Goal: Task Accomplishment & Management: Manage account settings

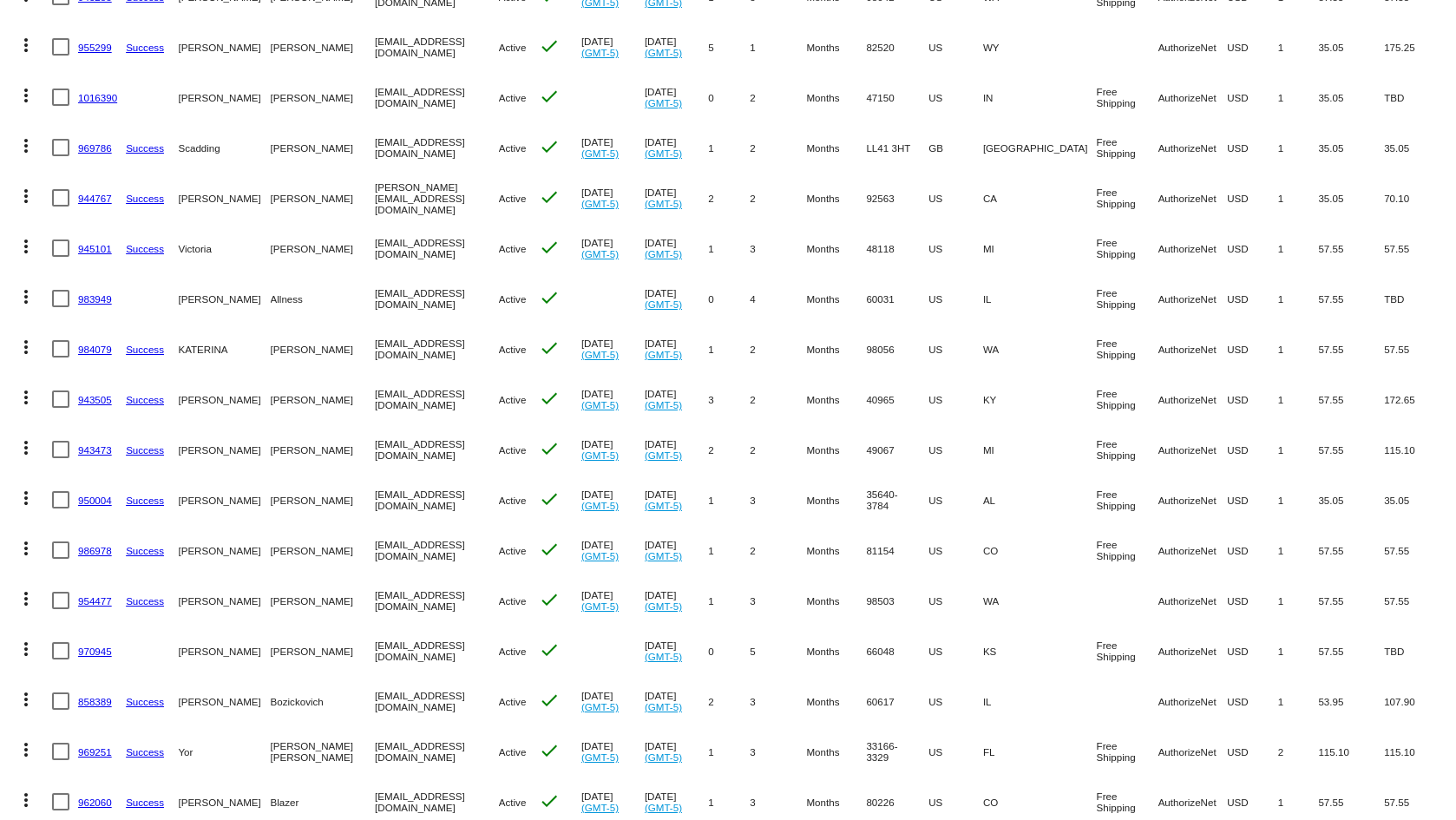
scroll to position [1672, 0]
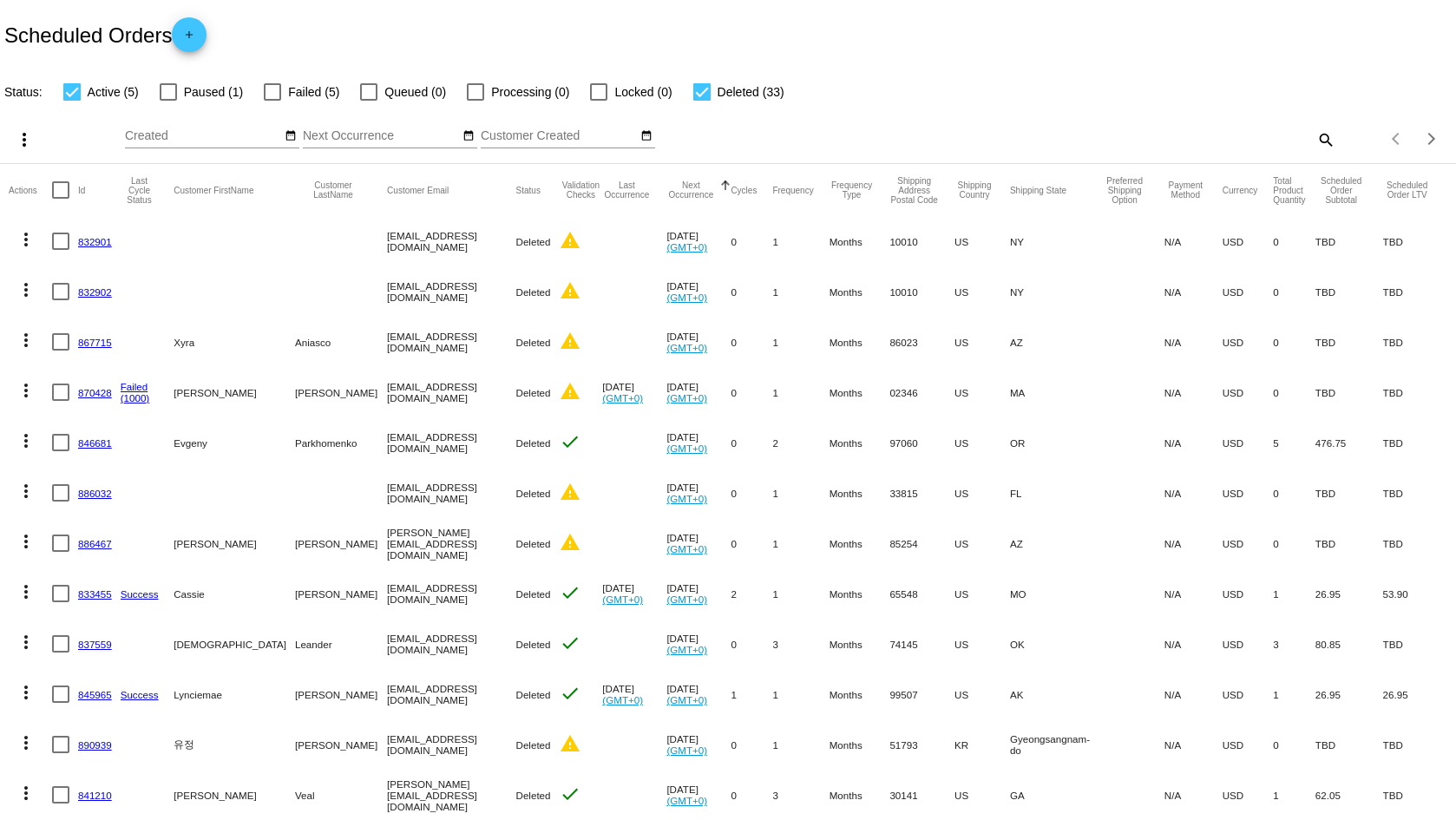
click at [1314, 145] on mat-icon "search" at bounding box center [1325, 139] width 21 height 27
click at [1220, 140] on div "Search" at bounding box center [1153, 131] width 362 height 34
click at [1219, 138] on input "Search" at bounding box center [1153, 136] width 362 height 14
paste input "seeseecat@gmail.com"
type input "seeseecat@gmail.com"
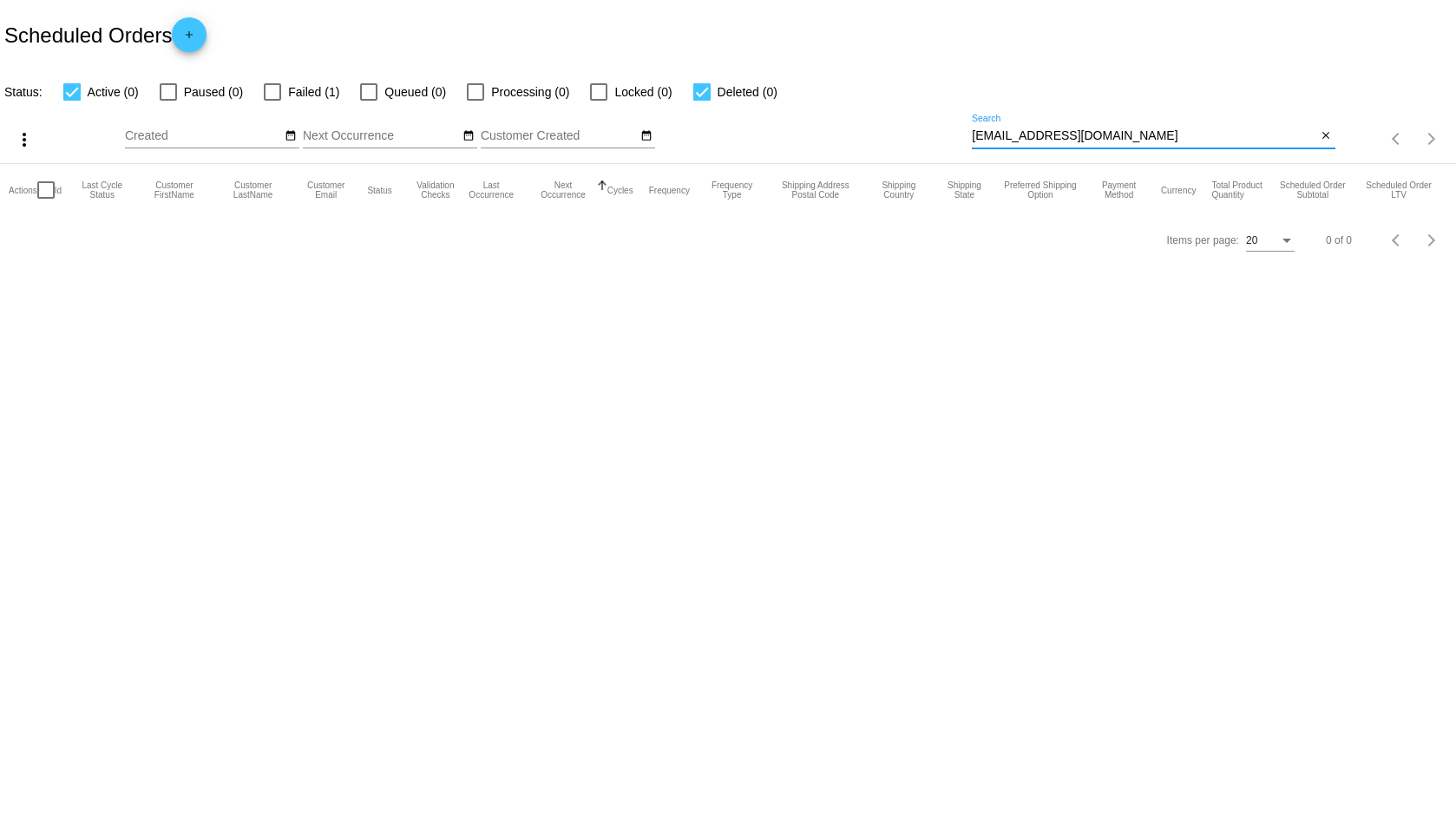
click at [262, 87] on mat-checkbox "Failed (1)" at bounding box center [292, 92] width 96 height 21
click at [274, 87] on div at bounding box center [273, 92] width 17 height 17
click at [273, 101] on input "Failed (1)" at bounding box center [272, 101] width 1 height 1
checkbox input "true"
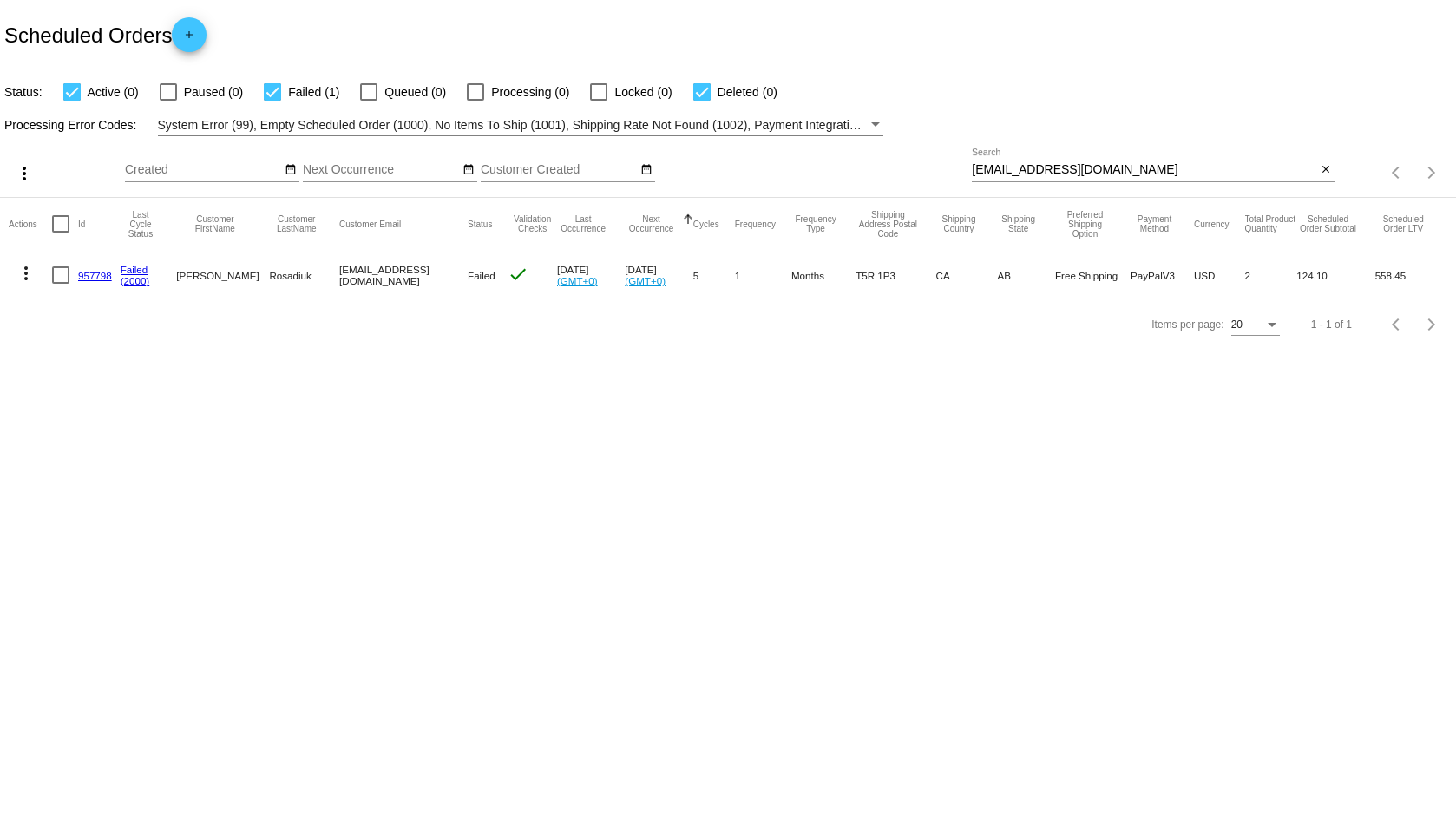
click at [471, 270] on mat-cell "Failed" at bounding box center [488, 275] width 40 height 50
click at [508, 271] on mat-icon "check" at bounding box center [518, 275] width 21 height 21
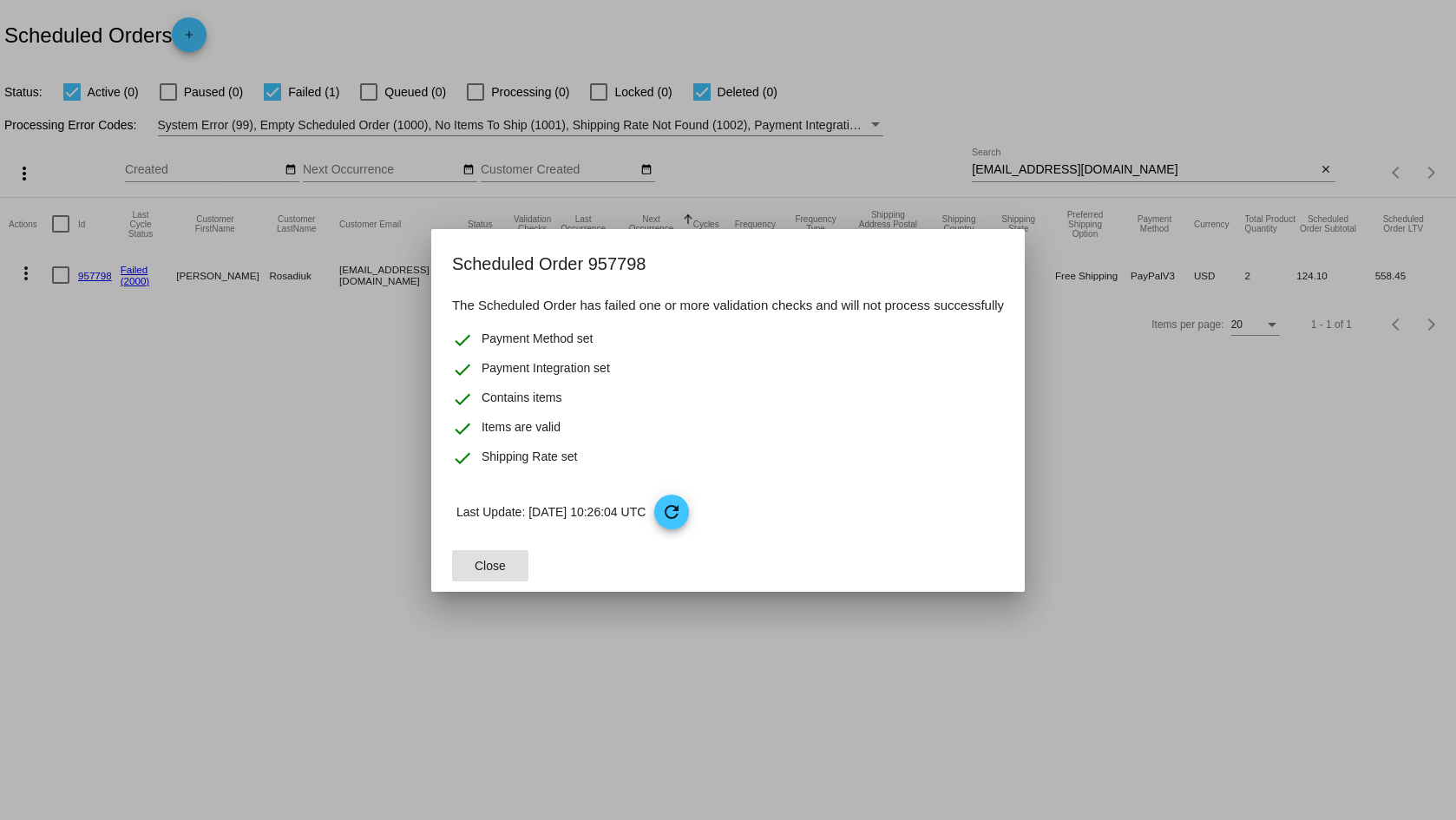
click at [682, 519] on mat-icon "refresh" at bounding box center [672, 512] width 21 height 21
click at [496, 565] on span "Close" at bounding box center [490, 565] width 31 height 14
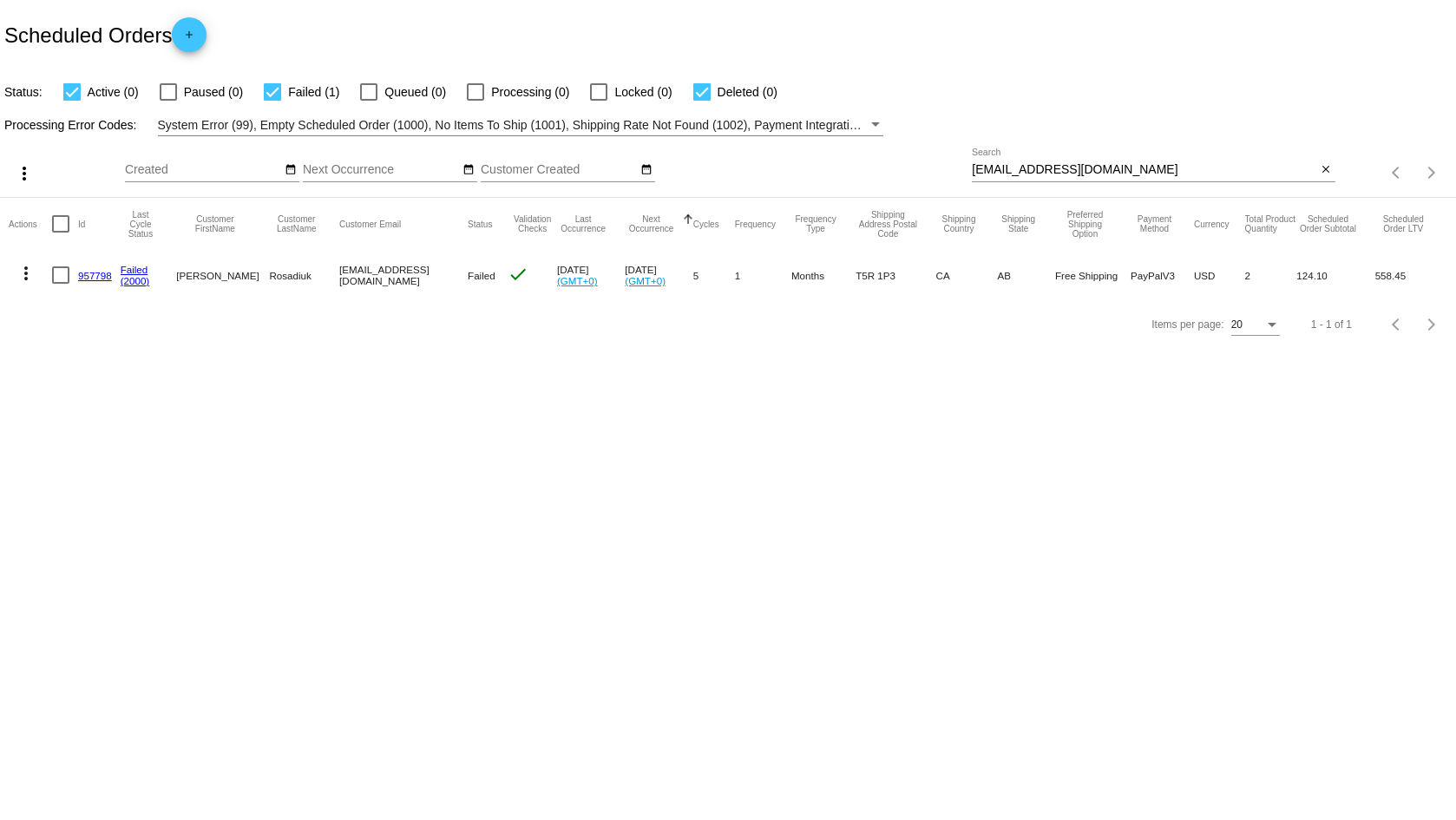
click at [36, 270] on mat-icon "more_vert" at bounding box center [26, 274] width 21 height 21
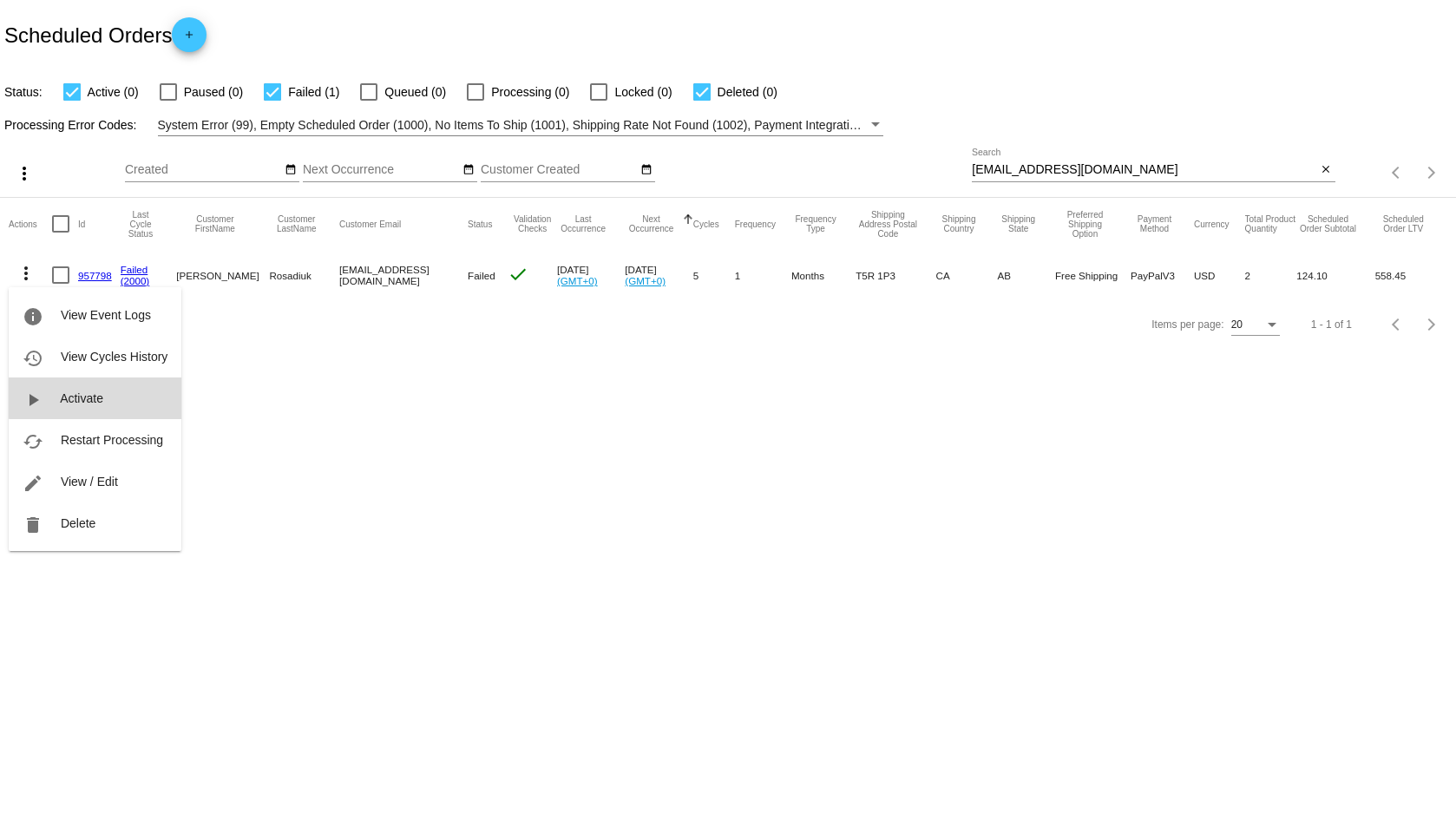
click at [127, 397] on button "play_arrow Activate" at bounding box center [94, 398] width 173 height 42
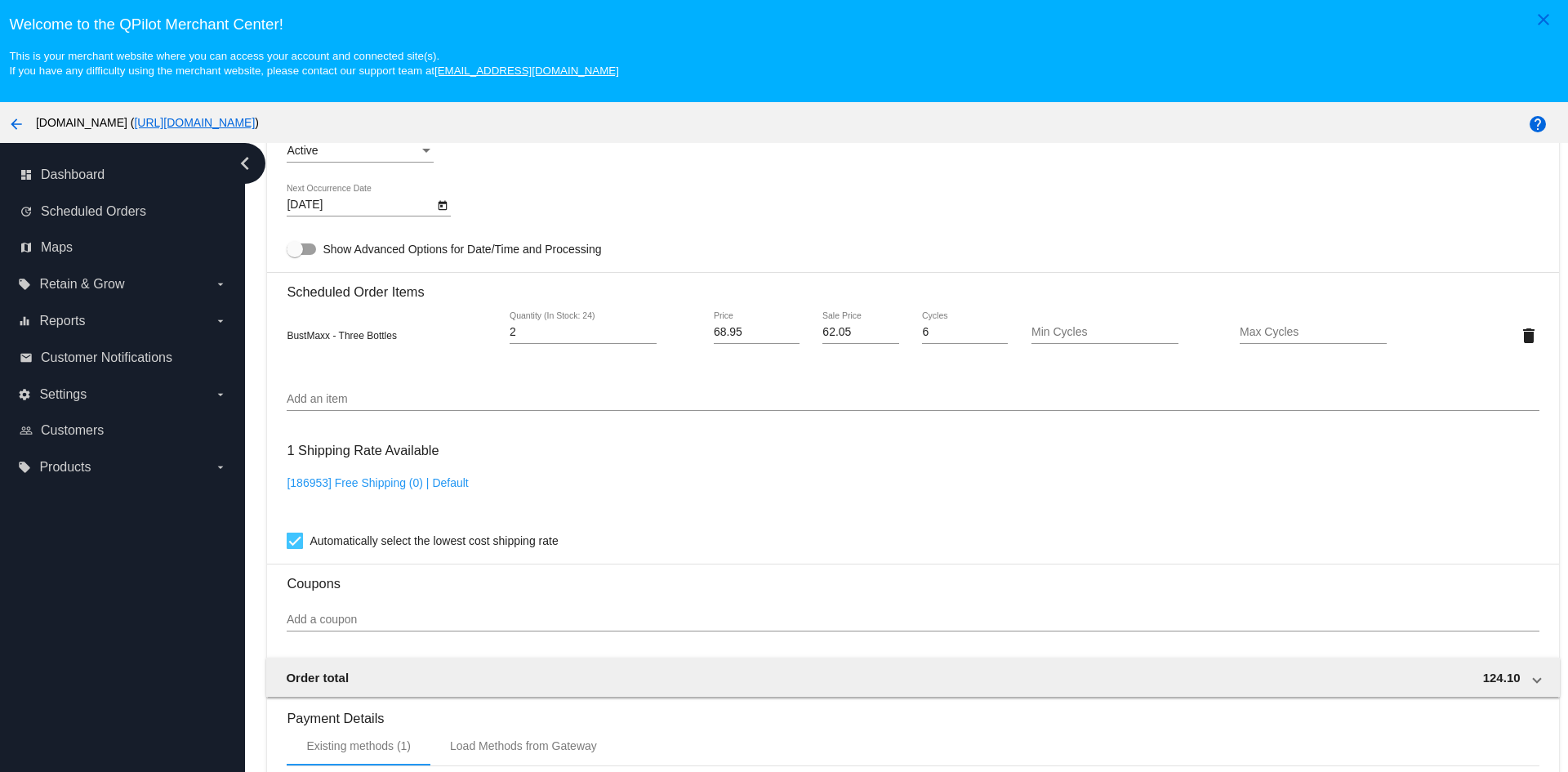
scroll to position [1062, 0]
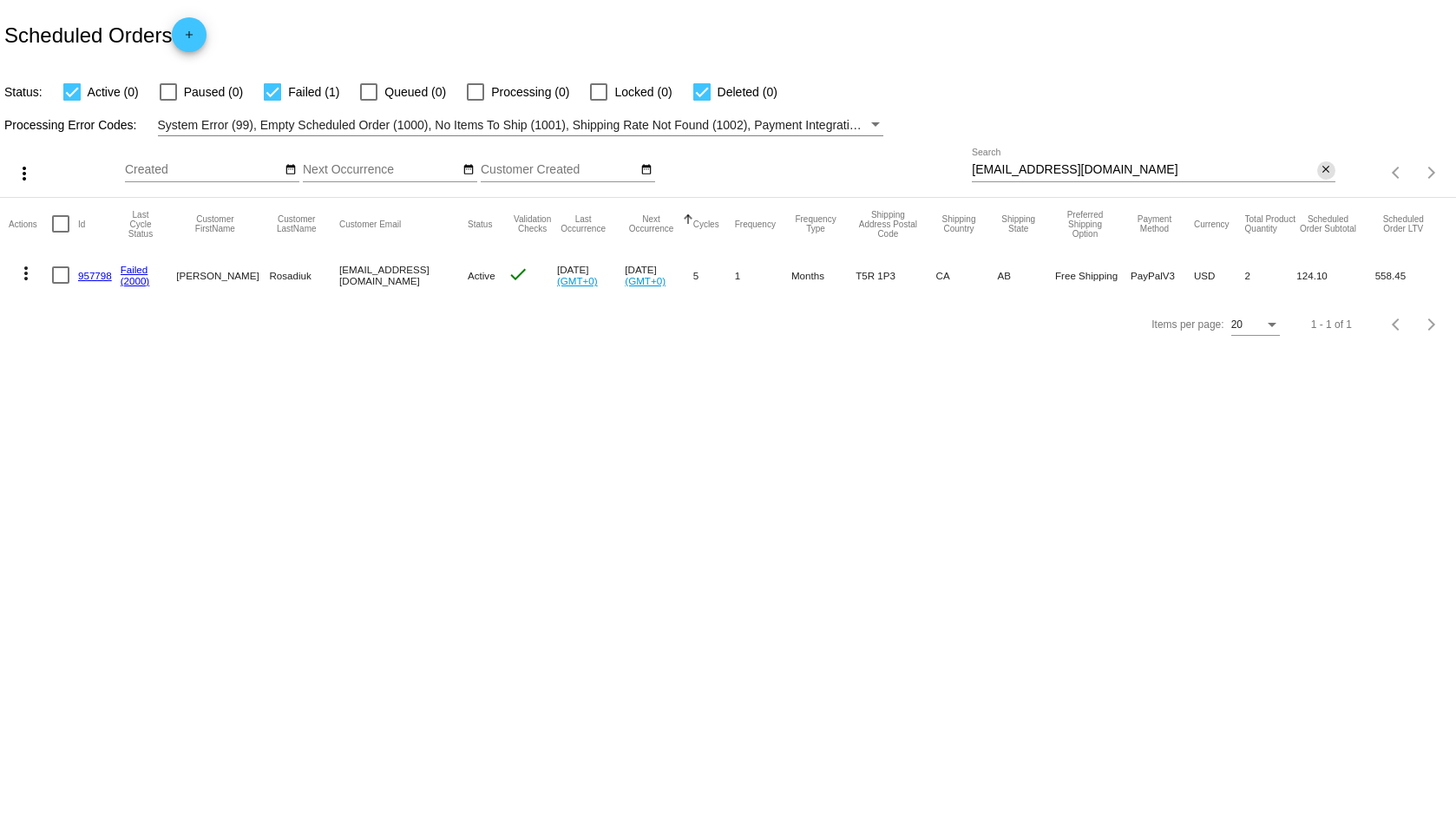
click at [1326, 168] on mat-icon "close" at bounding box center [1326, 170] width 12 height 14
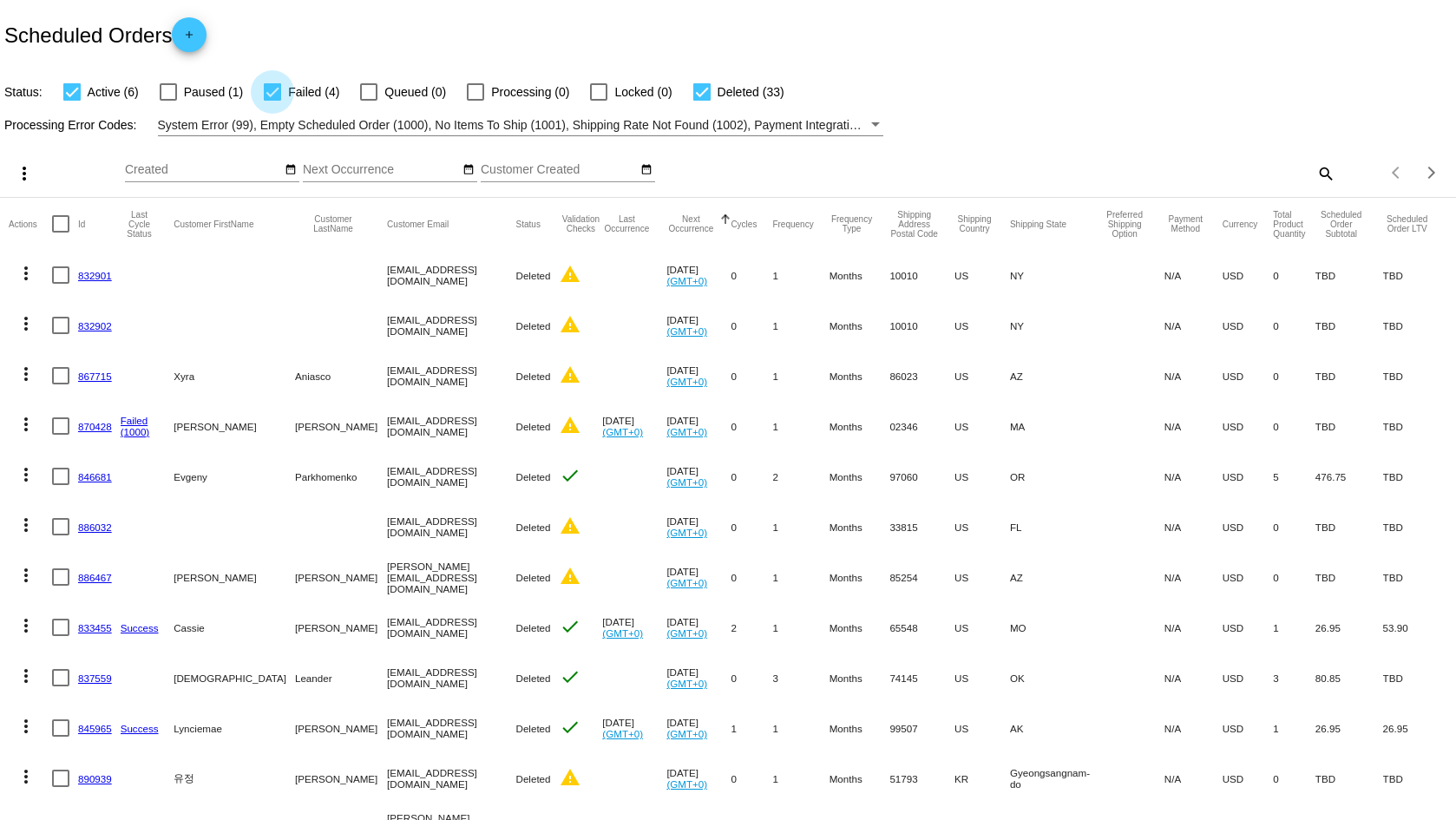
click at [275, 91] on div at bounding box center [273, 92] width 17 height 17
click at [273, 101] on input "Failed (4)" at bounding box center [272, 101] width 1 height 1
checkbox input "false"
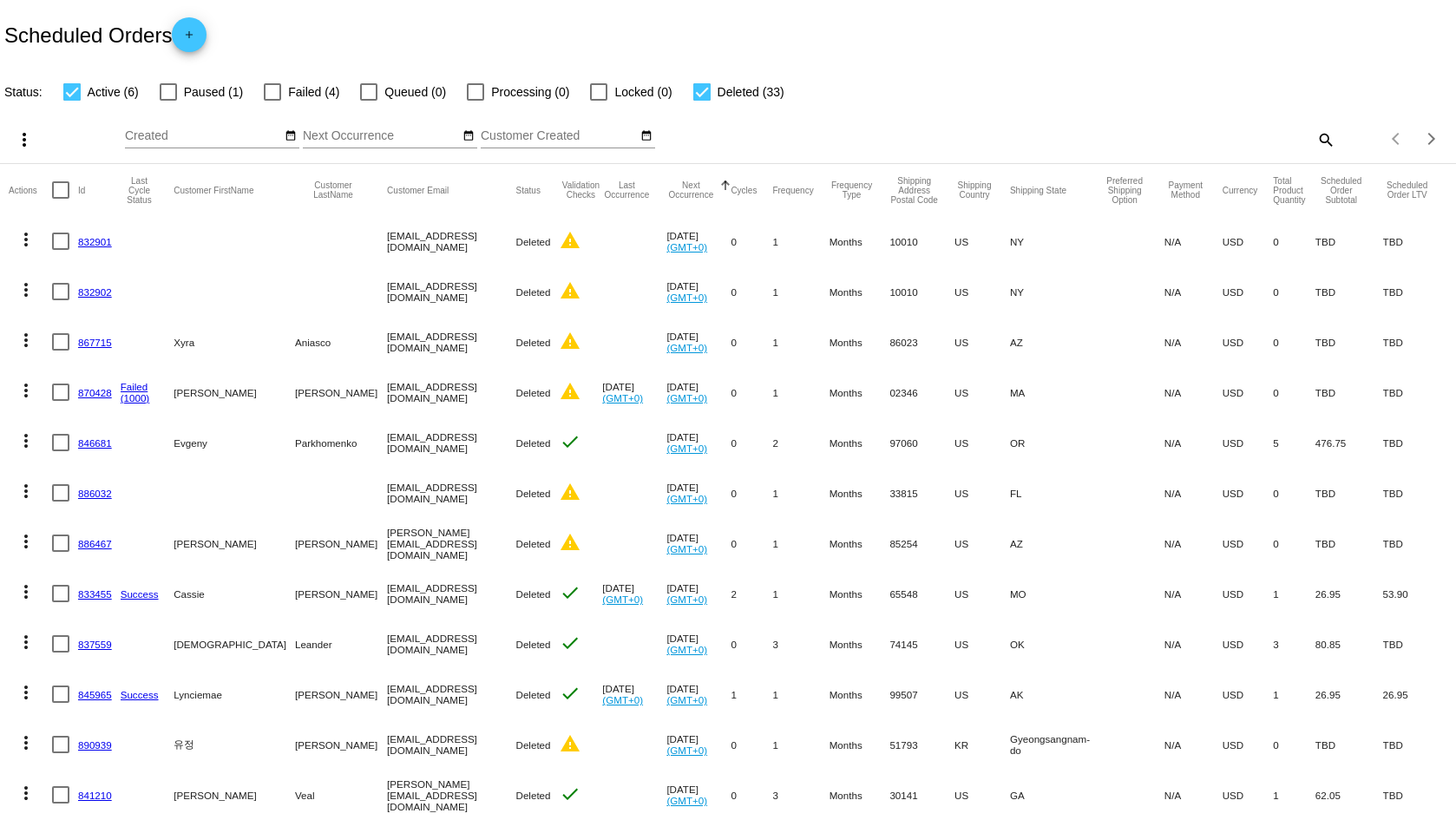
click at [703, 90] on div at bounding box center [702, 92] width 17 height 17
click at [702, 101] on input "Deleted (33)" at bounding box center [701, 101] width 1 height 1
checkbox input "false"
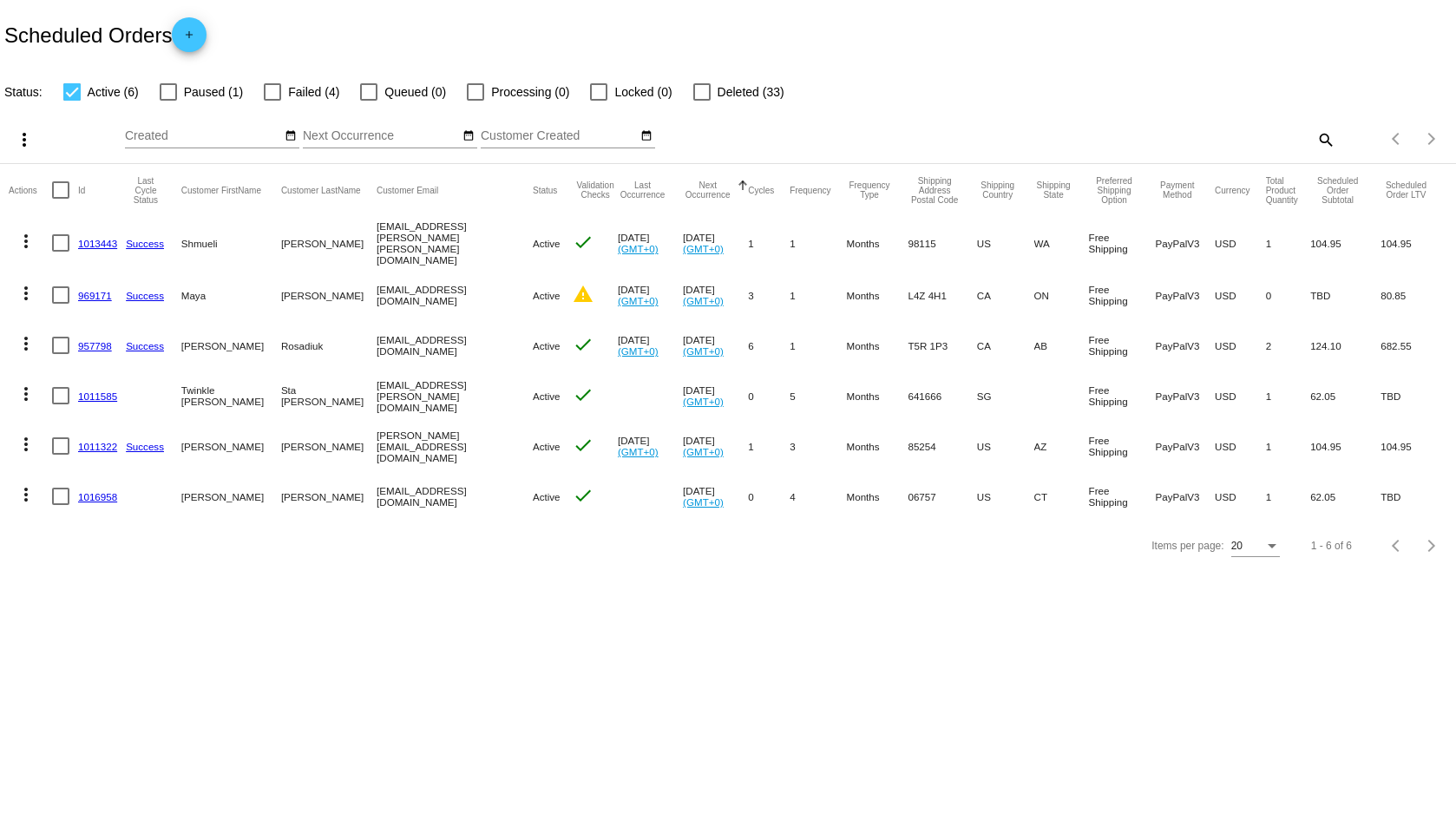
click at [600, 570] on div "Items per page: 20 1 - 6 of 6" at bounding box center [728, 546] width 1456 height 49
click at [573, 291] on mat-icon "warning" at bounding box center [583, 294] width 21 height 21
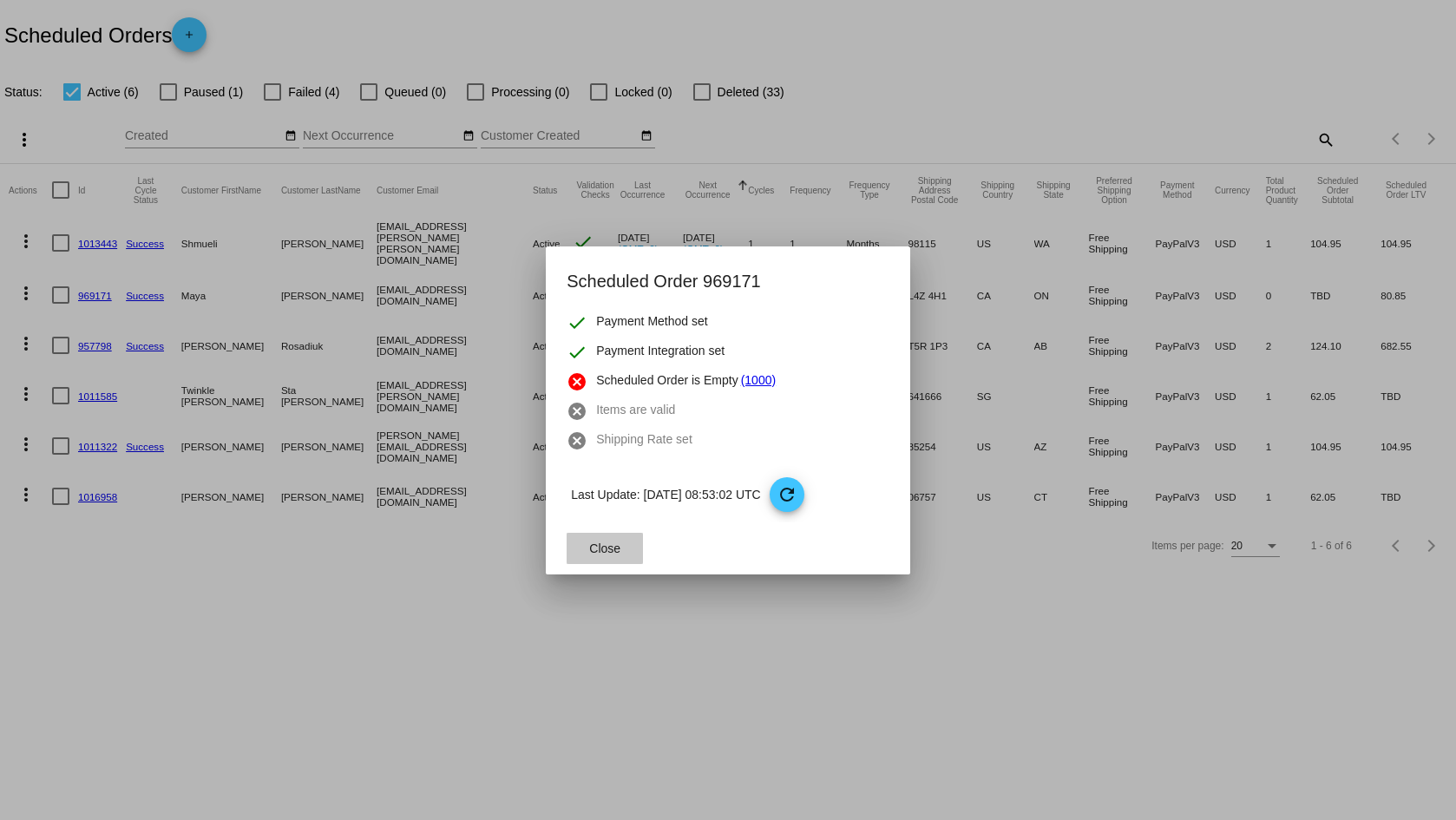
click at [611, 539] on button "Close" at bounding box center [605, 548] width 76 height 31
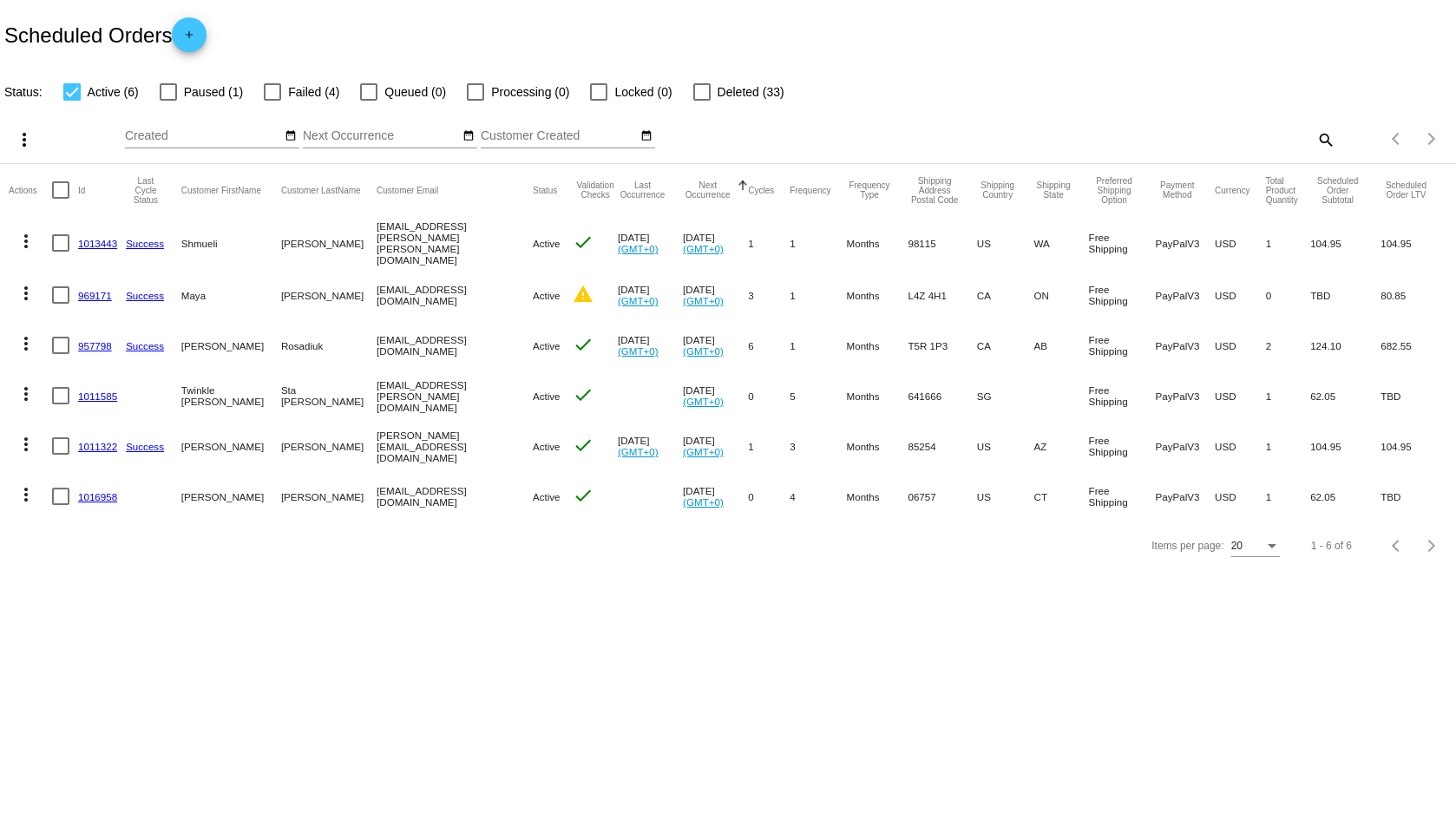
drag, startPoint x: 460, startPoint y: 288, endPoint x: 319, endPoint y: 293, distance: 141.1
click at [377, 293] on mat-cell "mya.antiqueable@gmail.com" at bounding box center [455, 294] width 157 height 50
copy mat-cell "mya.antiqueable@gmail.com"
click at [573, 292] on mat-icon "warning" at bounding box center [583, 294] width 21 height 21
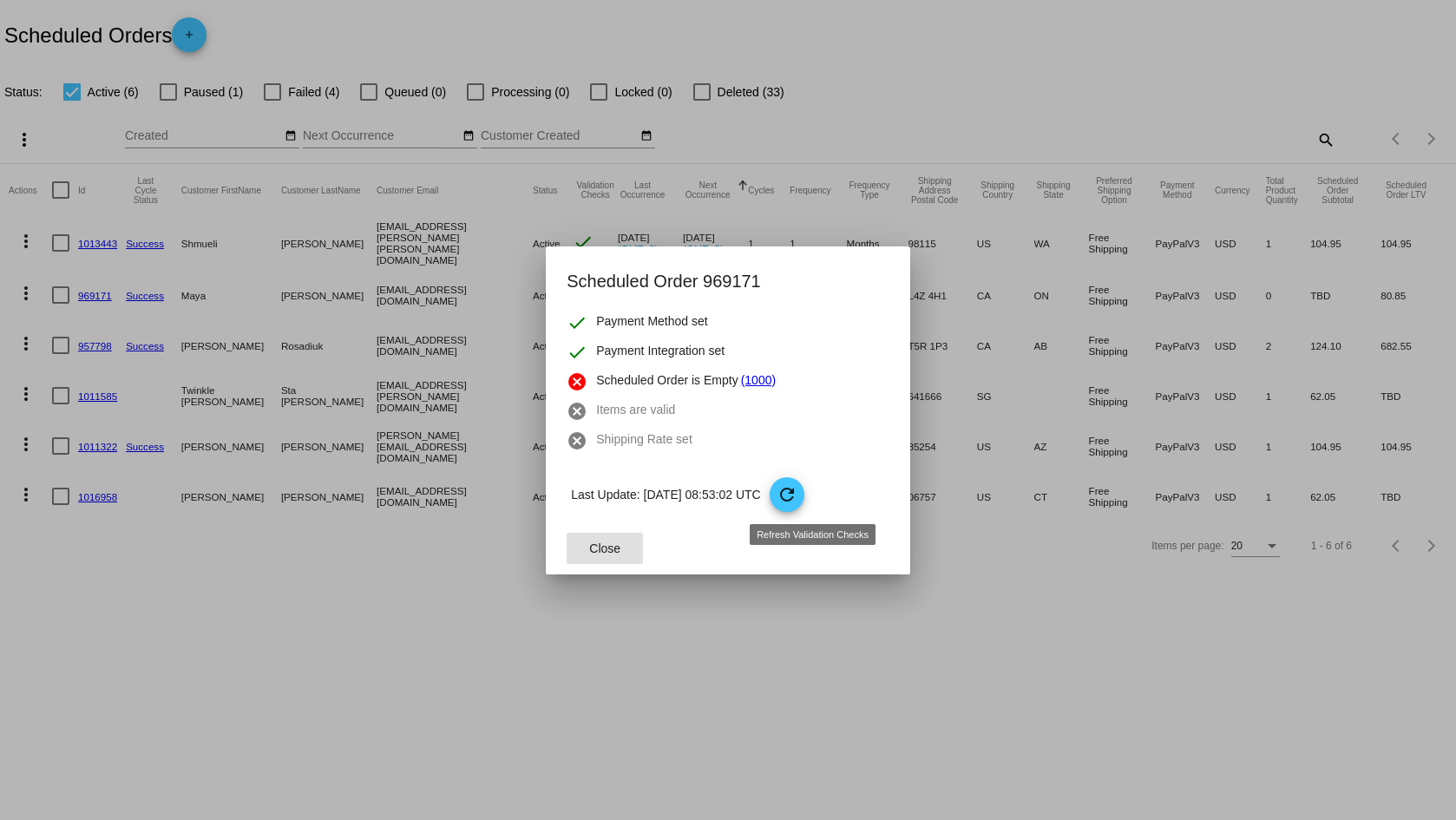
click at [797, 496] on mat-icon "refresh" at bounding box center [787, 494] width 21 height 21
click at [614, 550] on span "Close" at bounding box center [605, 548] width 31 height 14
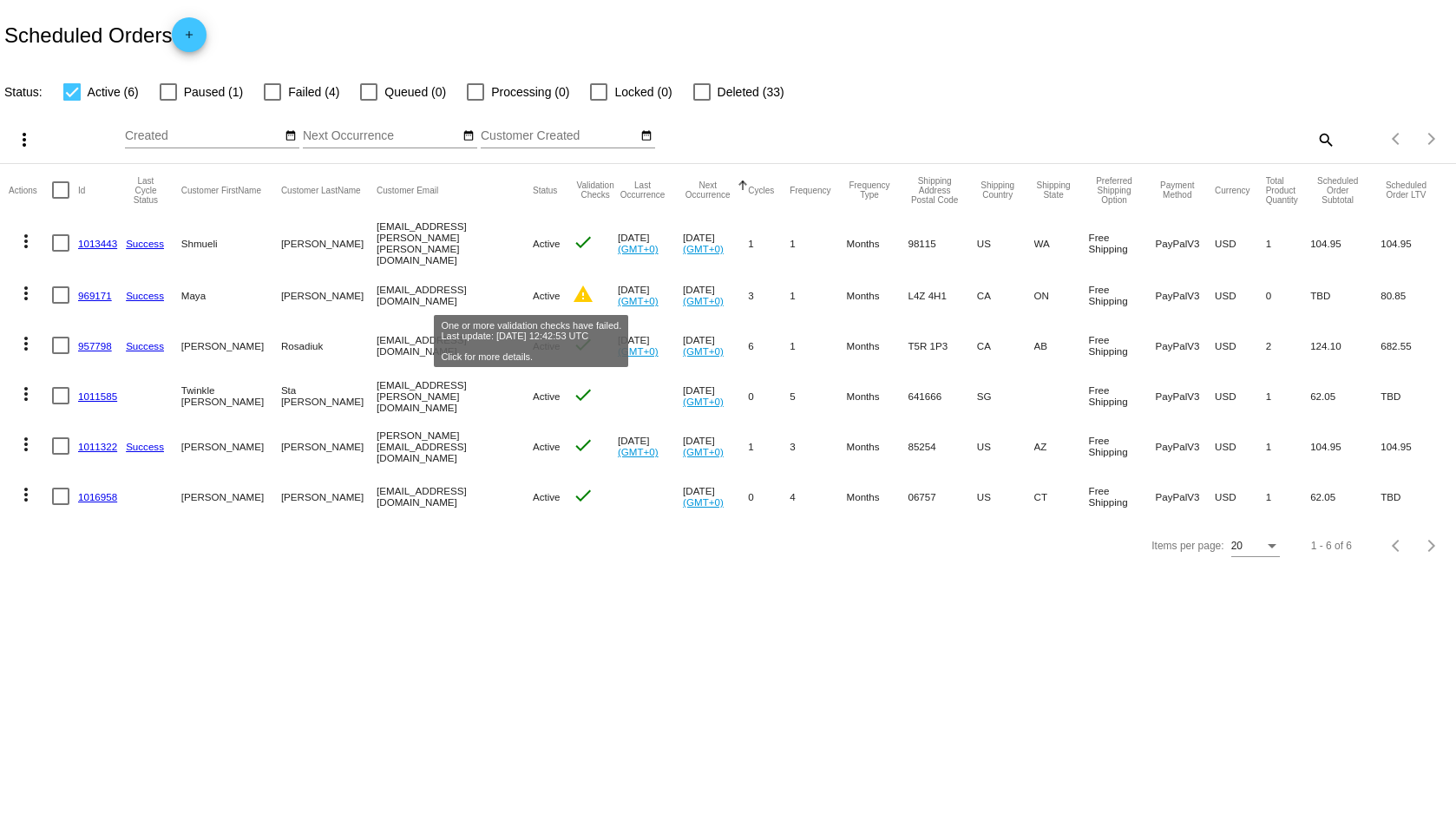
click at [573, 288] on mat-icon "warning" at bounding box center [583, 294] width 21 height 21
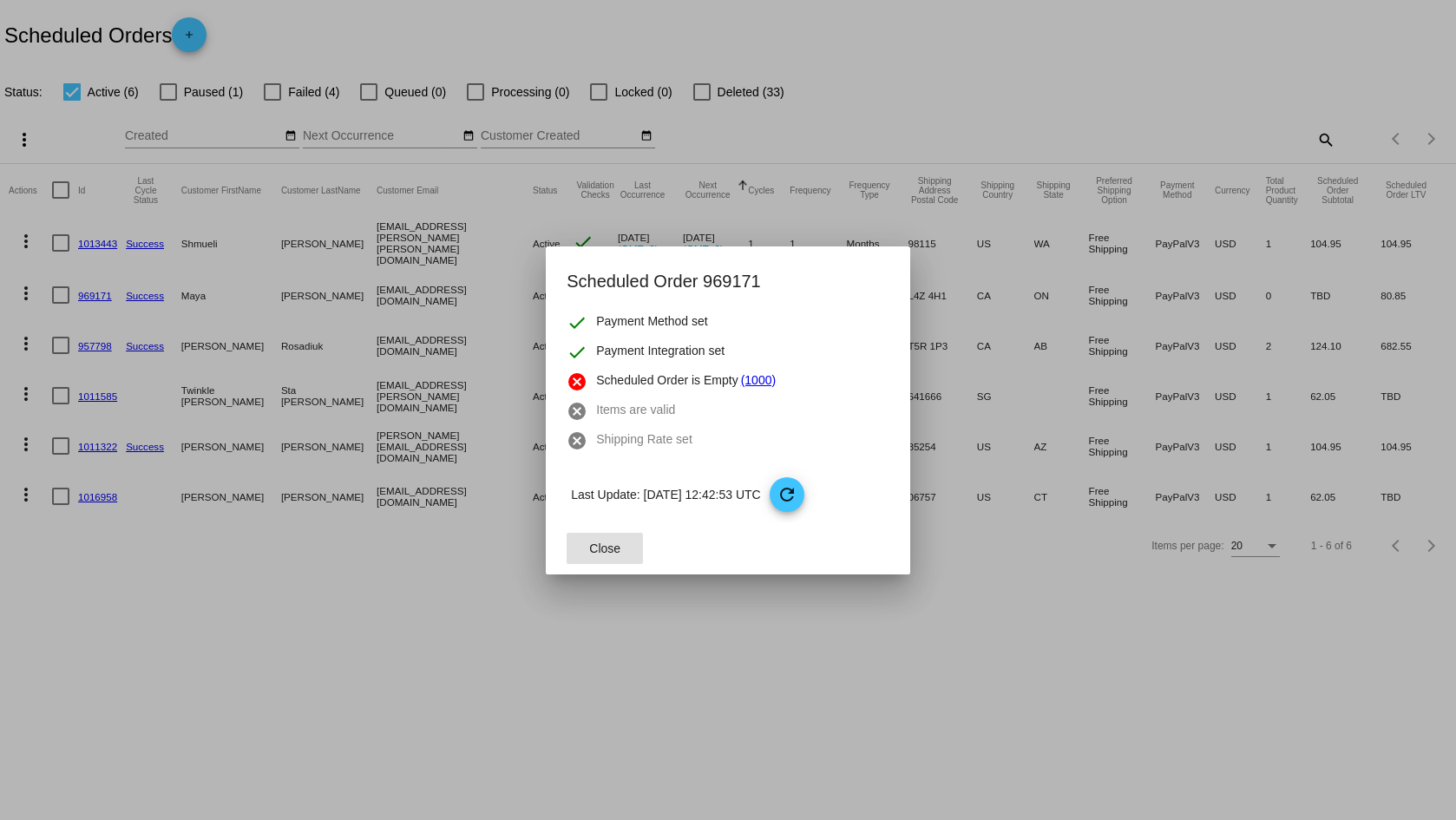
click at [754, 382] on link "(1000)" at bounding box center [758, 382] width 35 height 21
click at [599, 544] on span "Close" at bounding box center [605, 548] width 31 height 14
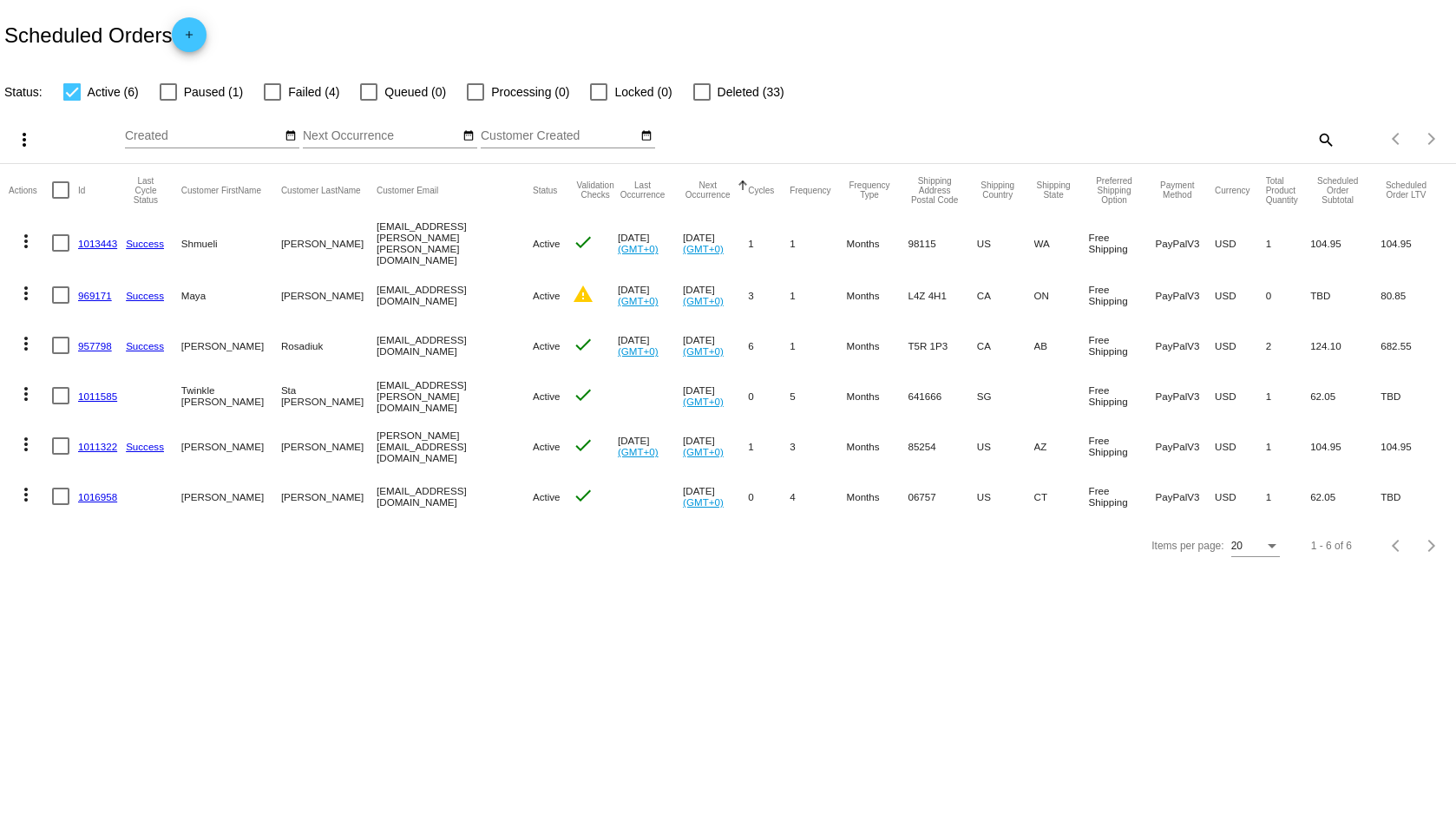
click at [91, 293] on link "969171" at bounding box center [95, 295] width 34 height 11
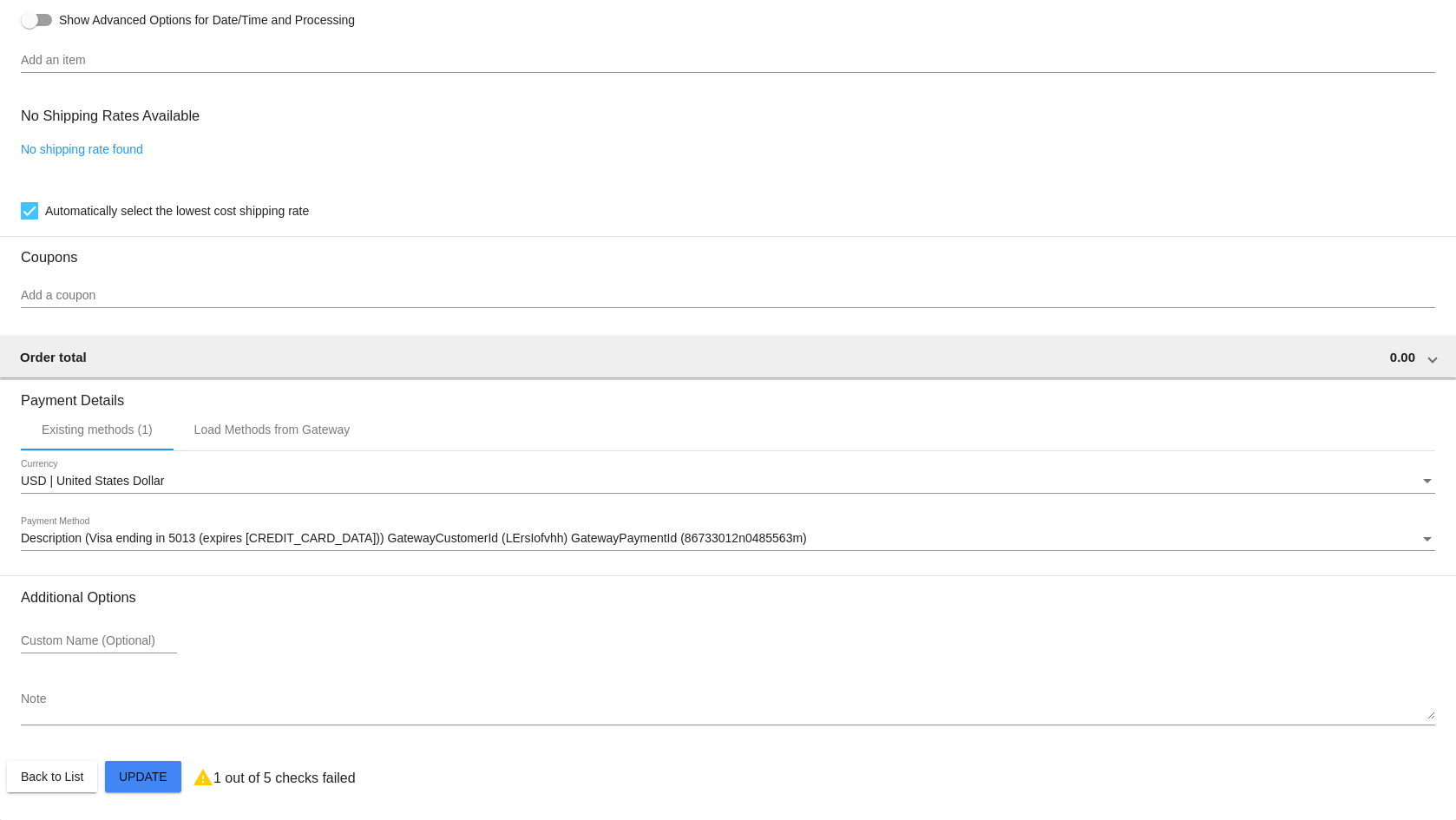
scroll to position [817, 0]
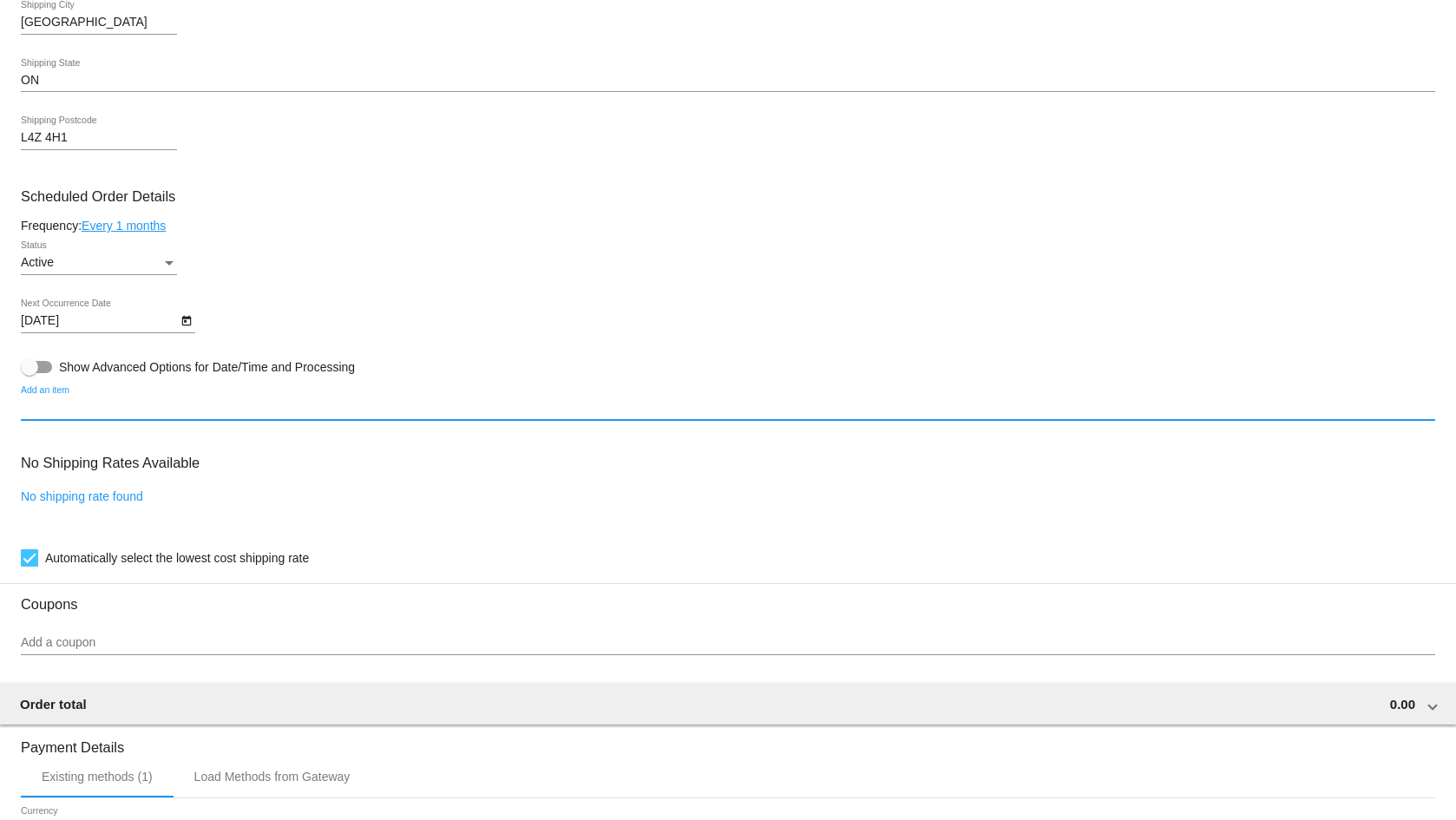
click at [115, 413] on input "Add an item" at bounding box center [728, 408] width 1414 height 14
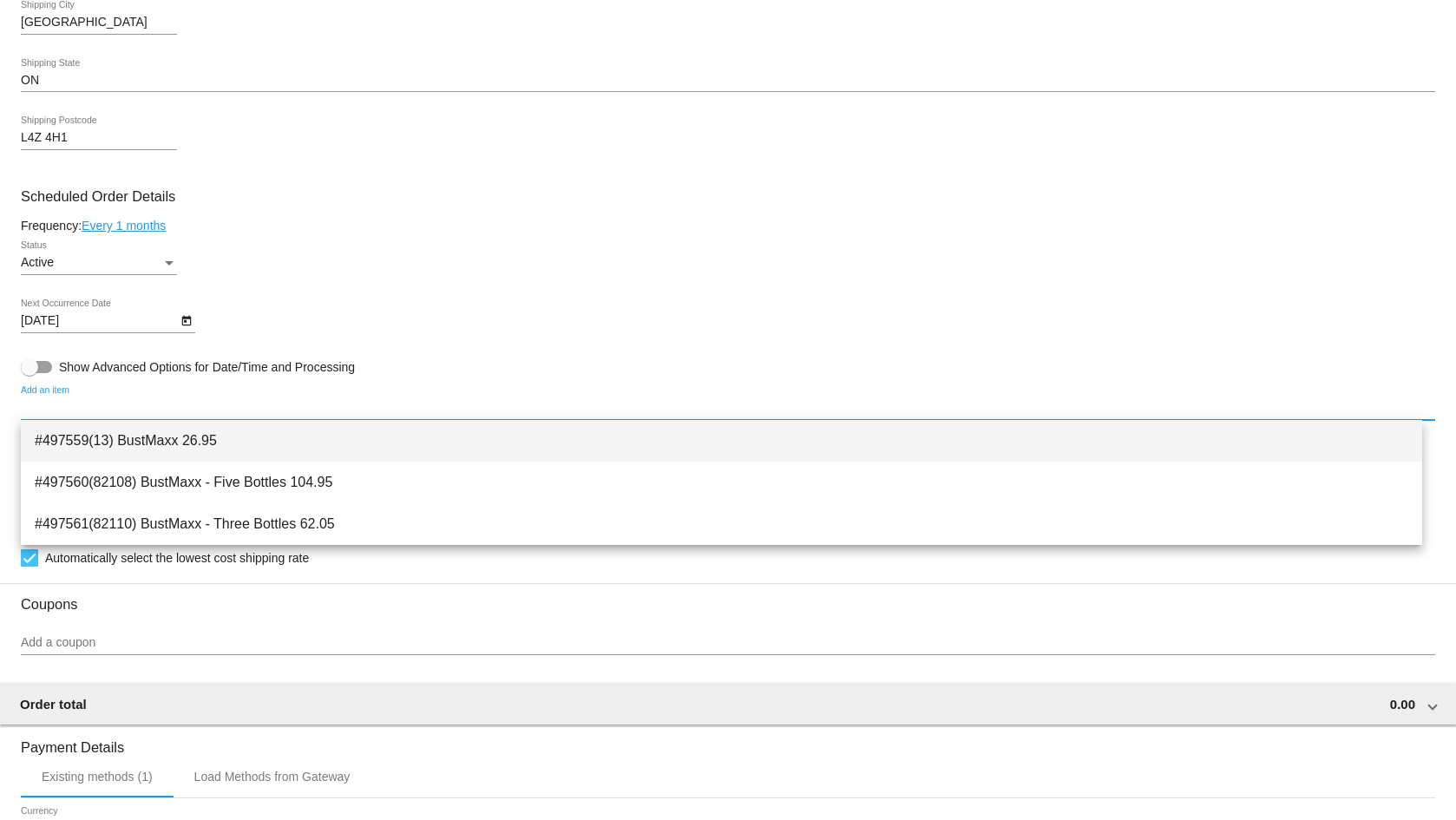
click at [111, 428] on span "#497559(13) BustMaxx 26.95" at bounding box center [722, 441] width 1374 height 42
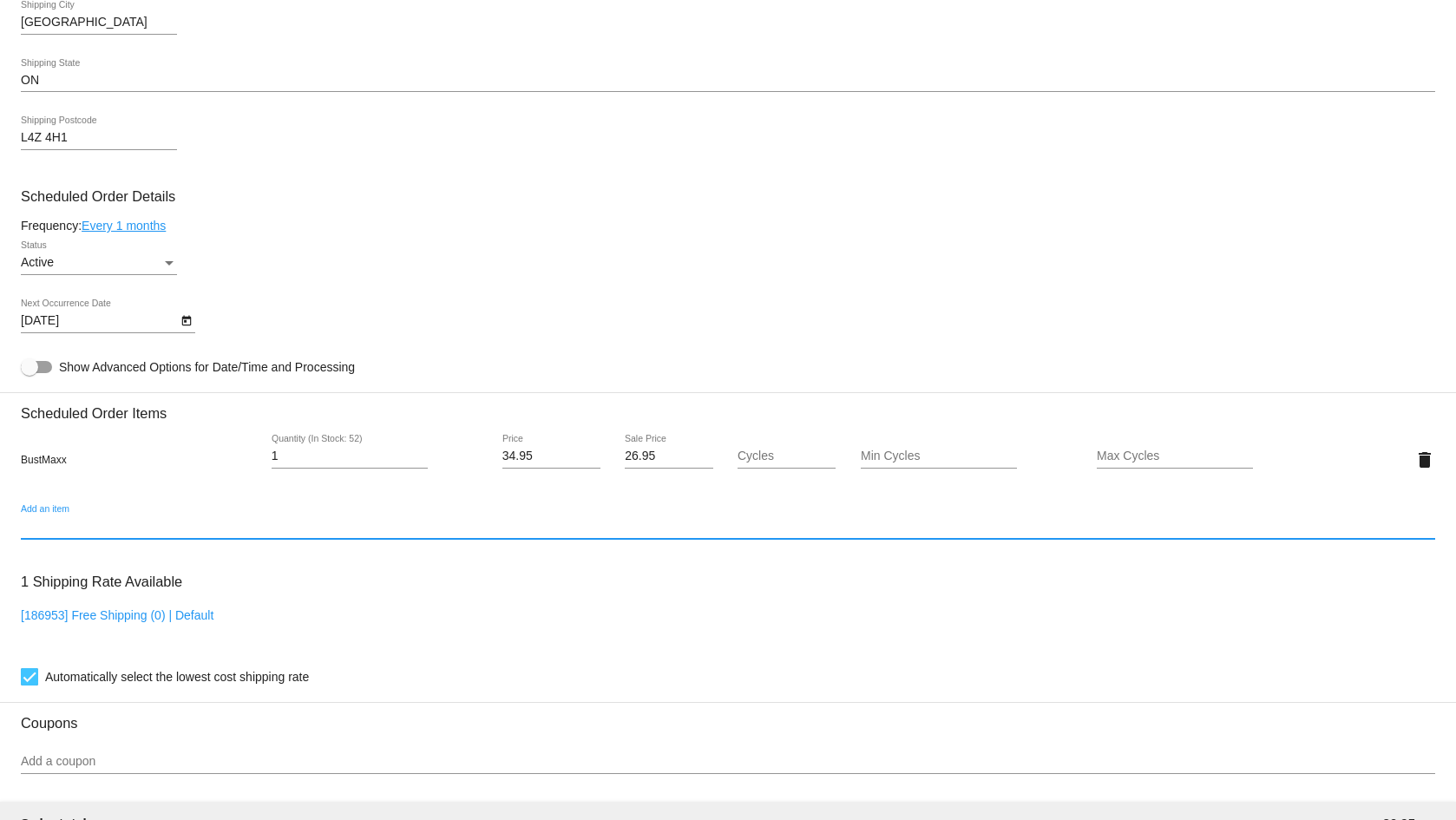
click at [774, 460] on input "Cycles" at bounding box center [787, 456] width 98 height 14
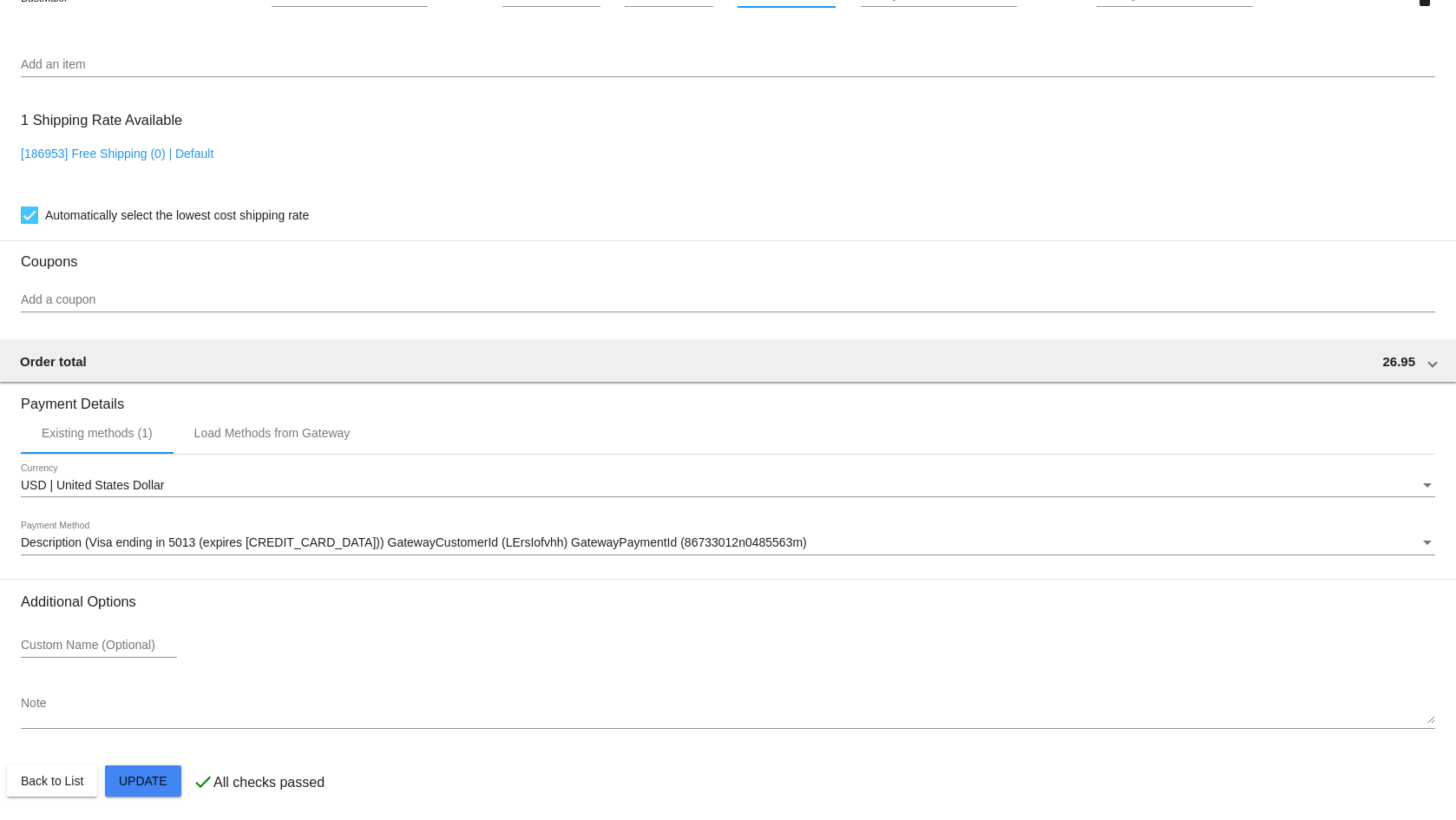
scroll to position [1283, 0]
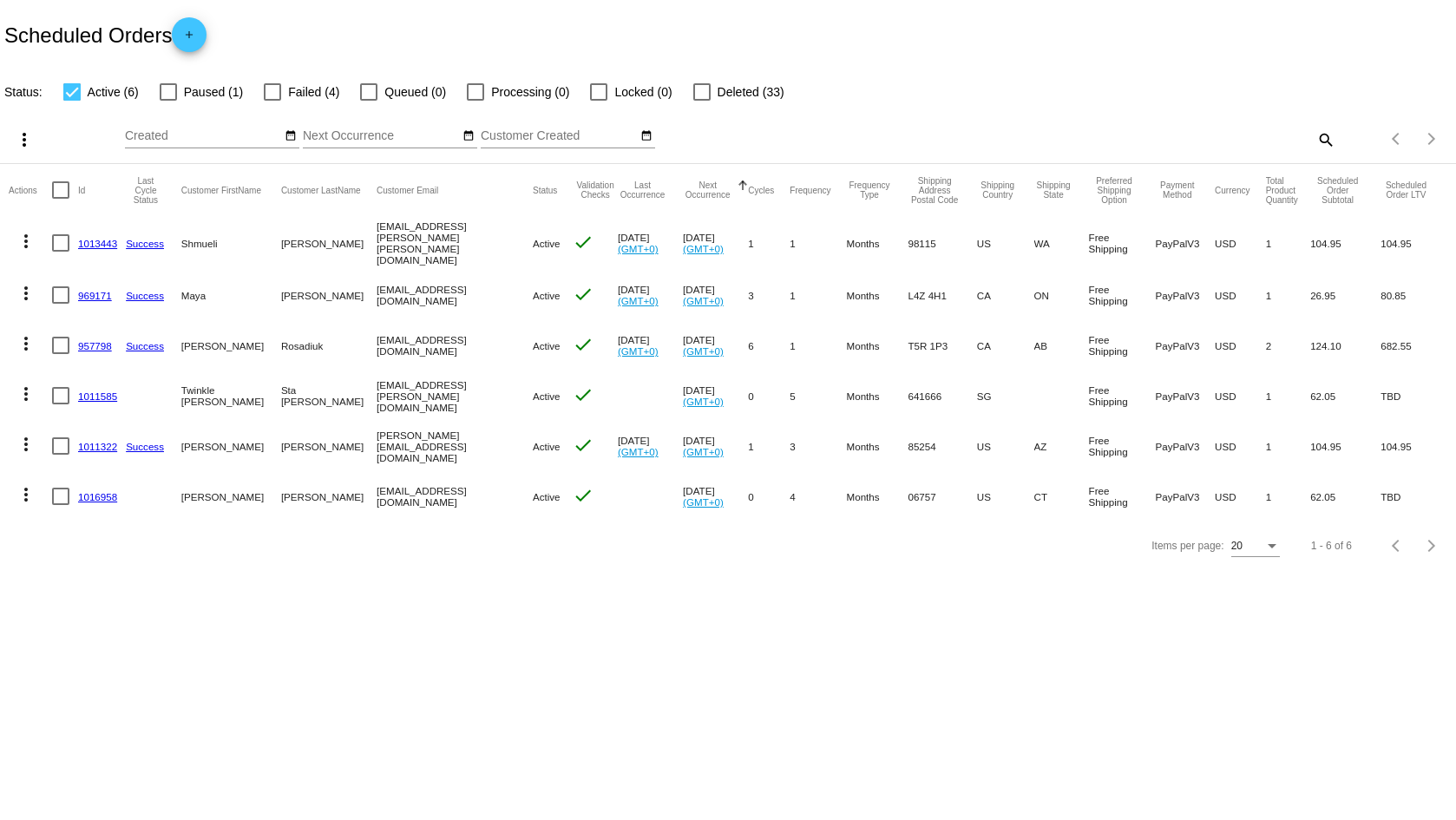
click at [71, 92] on div at bounding box center [72, 92] width 17 height 17
click at [71, 101] on input "Active (6)" at bounding box center [71, 101] width 1 height 1
checkbox input "false"
click at [172, 92] on div at bounding box center [168, 92] width 17 height 17
click at [168, 101] on input "Paused (1)" at bounding box center [168, 101] width 1 height 1
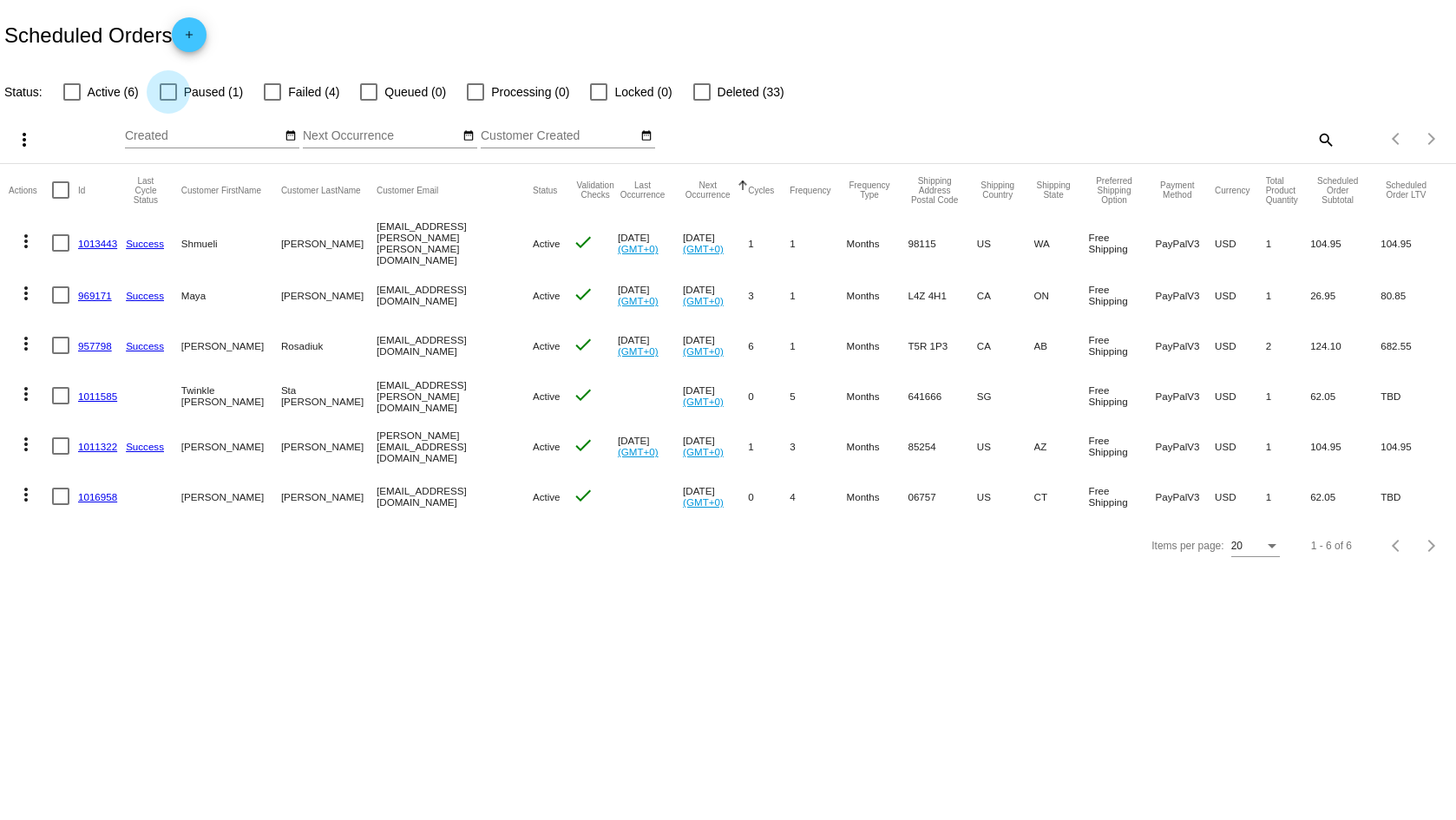
checkbox input "true"
click at [276, 92] on div at bounding box center [273, 92] width 17 height 17
click at [273, 101] on input "Failed (4)" at bounding box center [272, 101] width 1 height 1
checkbox input "true"
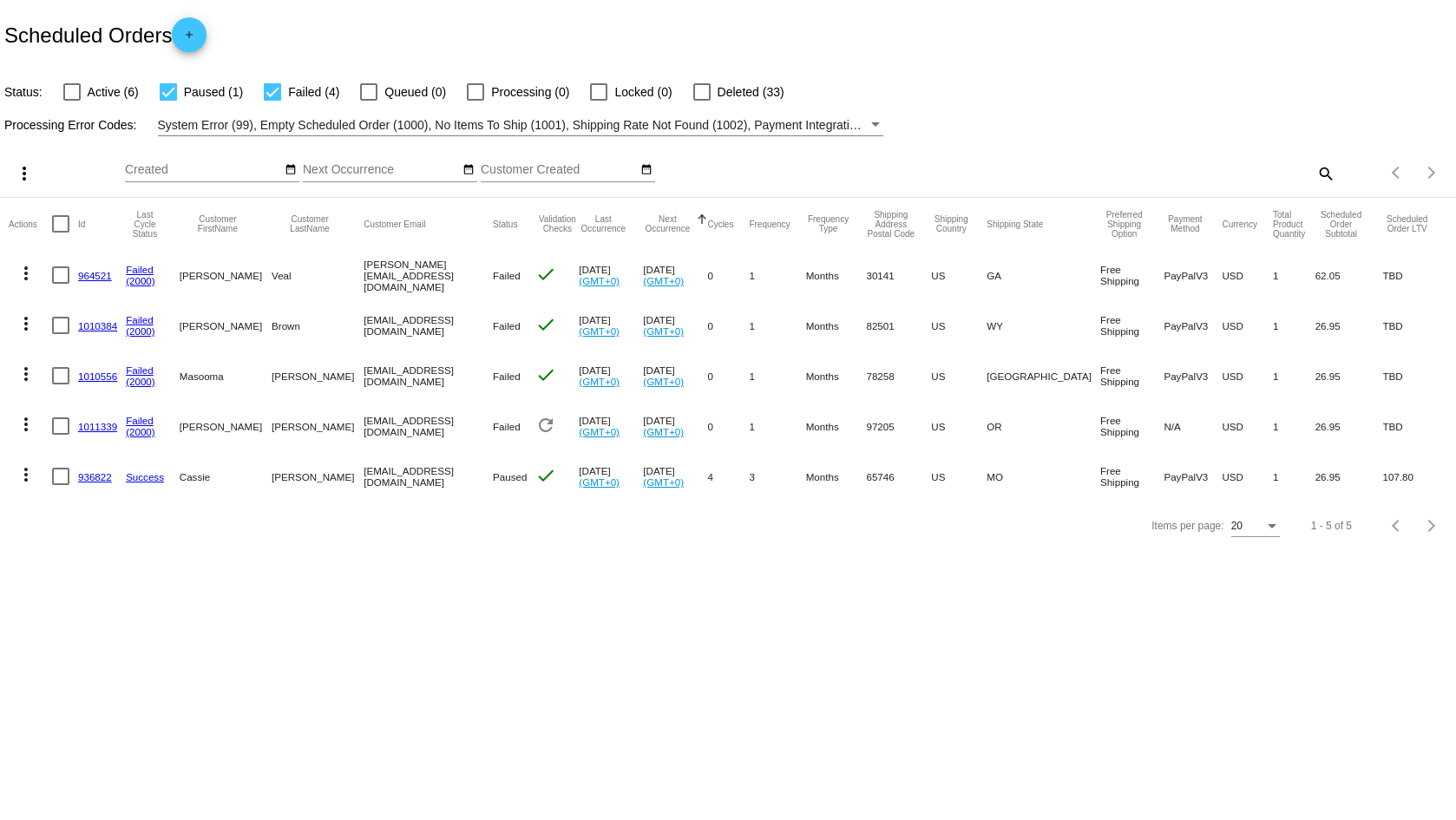
click at [628, 638] on body "Scheduled Orders add Status: Active (6) Paused (1) Failed (4) Queued (0) Proces…" at bounding box center [728, 410] width 1456 height 820
drag, startPoint x: 457, startPoint y: 478, endPoint x: 325, endPoint y: 481, distance: 132.0
click at [363, 481] on mat-cell "[EMAIL_ADDRESS][DOMAIN_NAME]" at bounding box center [427, 476] width 129 height 50
copy mat-cell "[EMAIL_ADDRESS][DOMAIN_NAME]"
click at [403, 427] on mat-cell "[EMAIL_ADDRESS][DOMAIN_NAME]" at bounding box center [427, 426] width 129 height 50
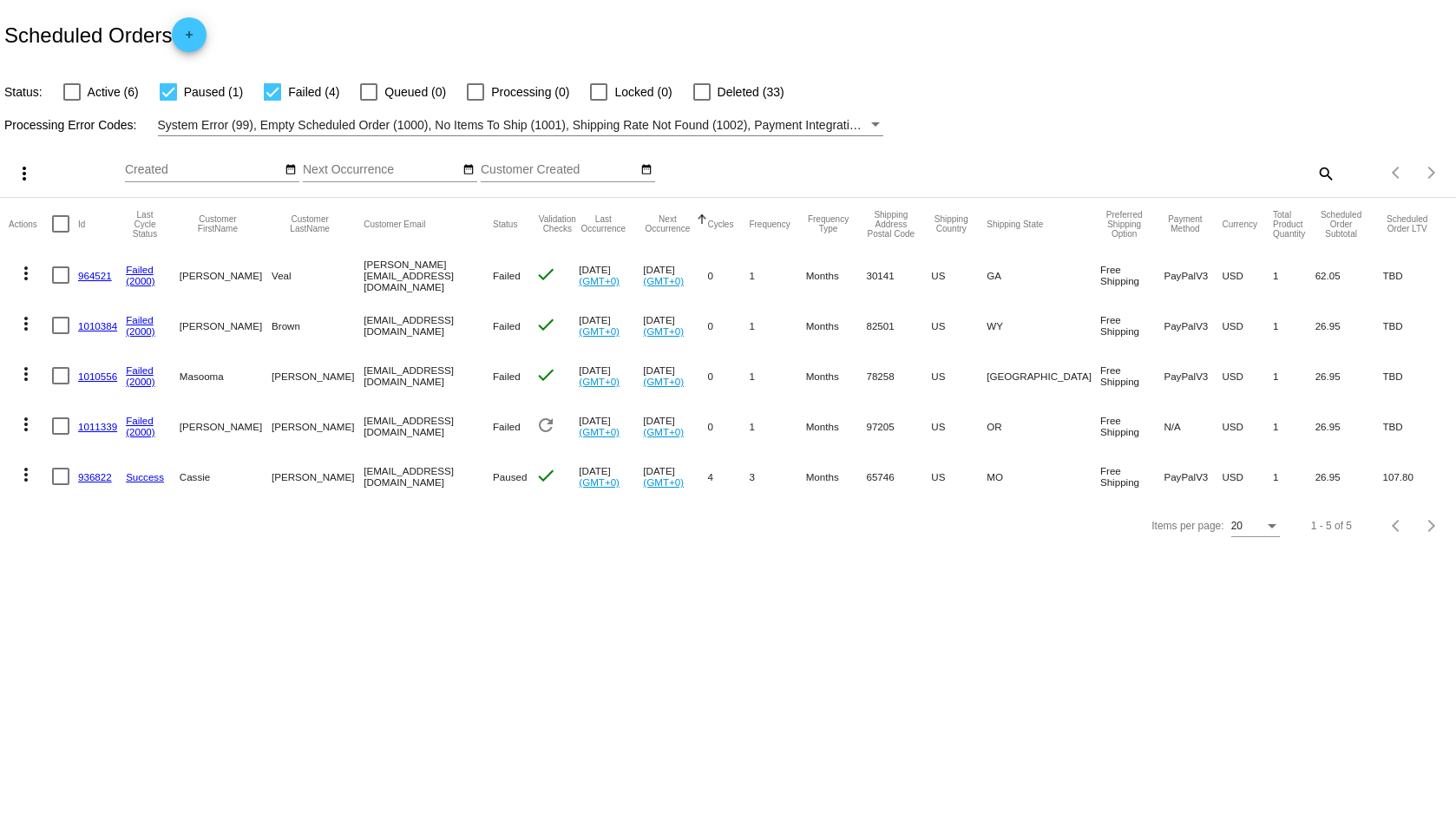
click at [403, 427] on mat-cell "[EMAIL_ADDRESS][DOMAIN_NAME]" at bounding box center [427, 426] width 129 height 50
click at [428, 428] on mat-cell "[EMAIL_ADDRESS][DOMAIN_NAME]" at bounding box center [427, 426] width 129 height 50
click at [427, 476] on mat-cell "[EMAIL_ADDRESS][DOMAIN_NAME]" at bounding box center [427, 476] width 129 height 50
drag, startPoint x: 449, startPoint y: 477, endPoint x: 322, endPoint y: 479, distance: 127.0
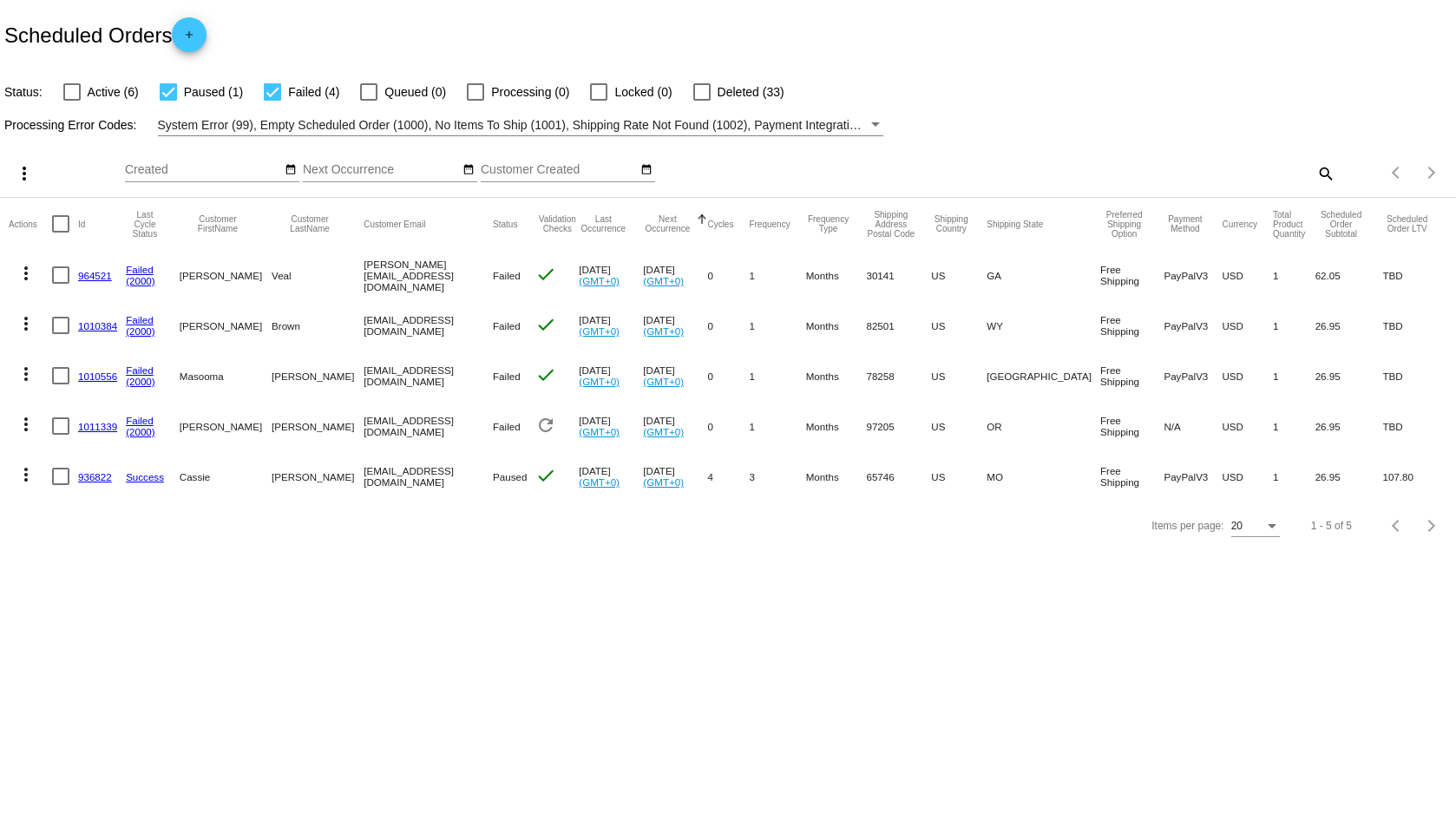
click at [363, 479] on mat-cell "[EMAIL_ADDRESS][DOMAIN_NAME]" at bounding box center [427, 476] width 129 height 50
copy mat-cell "[EMAIL_ADDRESS][DOMAIN_NAME]"
click at [502, 579] on body "Scheduled Orders add Status: Active (6) Paused (1) Failed (4) Queued (0) Proces…" at bounding box center [728, 410] width 1456 height 820
drag, startPoint x: 448, startPoint y: 425, endPoint x: 322, endPoint y: 422, distance: 126.0
click at [363, 422] on mat-cell "[EMAIL_ADDRESS][DOMAIN_NAME]" at bounding box center [427, 426] width 129 height 50
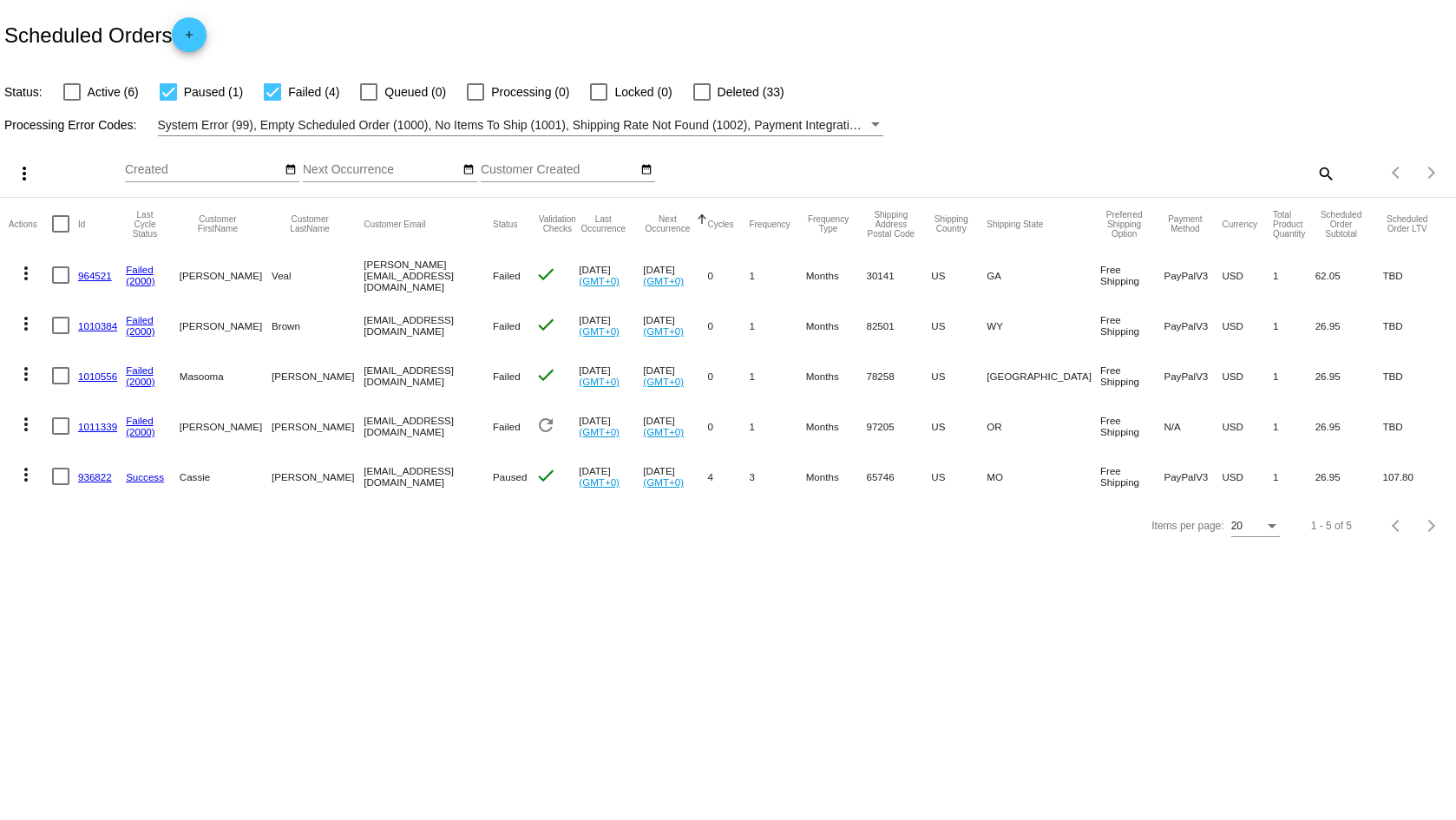
copy mat-cell "[EMAIL_ADDRESS][DOMAIN_NAME]"
click at [483, 604] on body "Scheduled Orders add Status: Active (6) Paused (1) Failed (4) Queued (0) Proces…" at bounding box center [728, 410] width 1456 height 820
click at [69, 95] on div at bounding box center [72, 92] width 17 height 17
click at [71, 101] on input "Active (6)" at bounding box center [71, 101] width 1 height 1
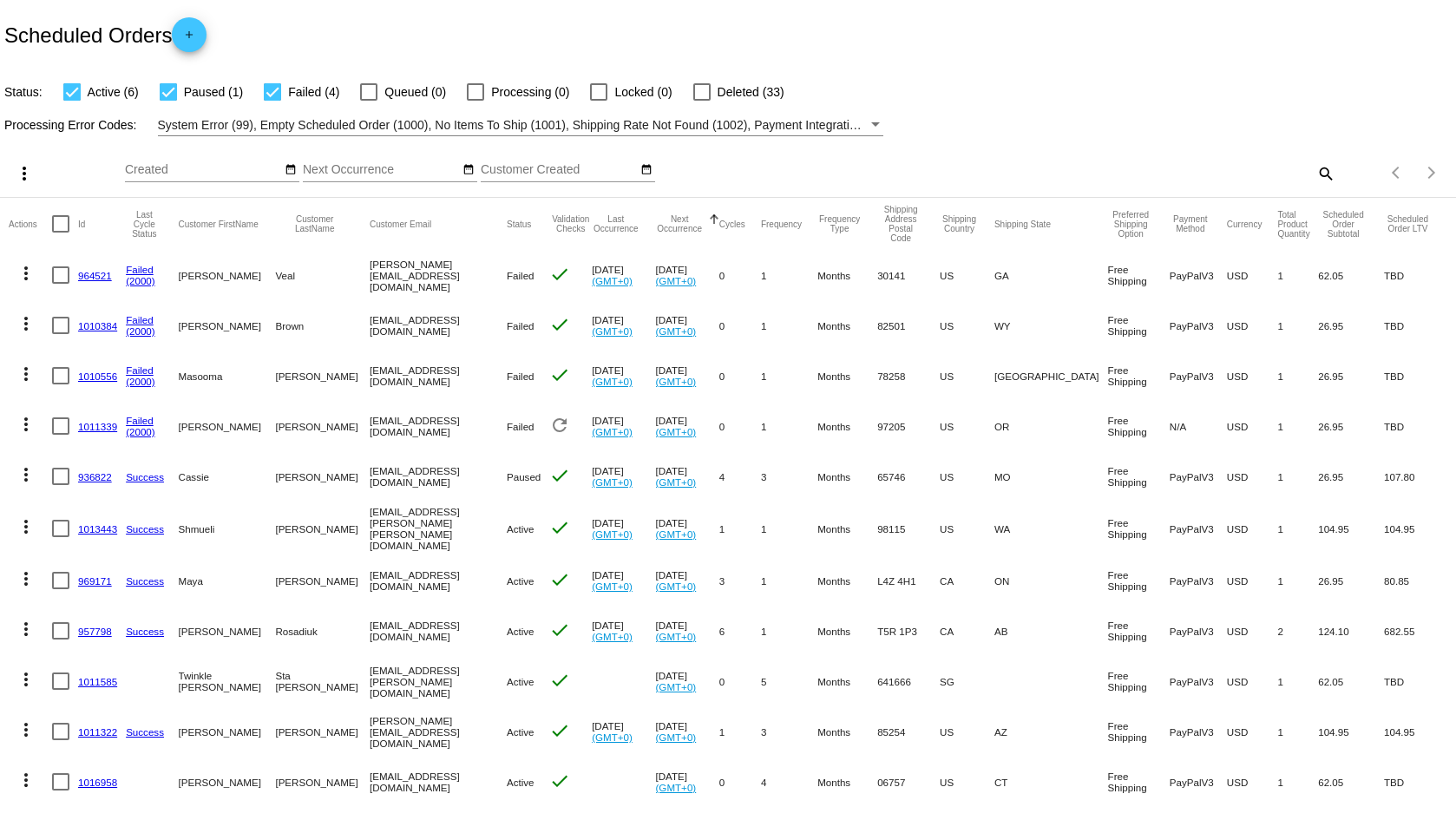
click at [71, 86] on div at bounding box center [72, 92] width 17 height 17
click at [71, 101] on input "Active (6)" at bounding box center [71, 101] width 1 height 1
checkbox input "false"
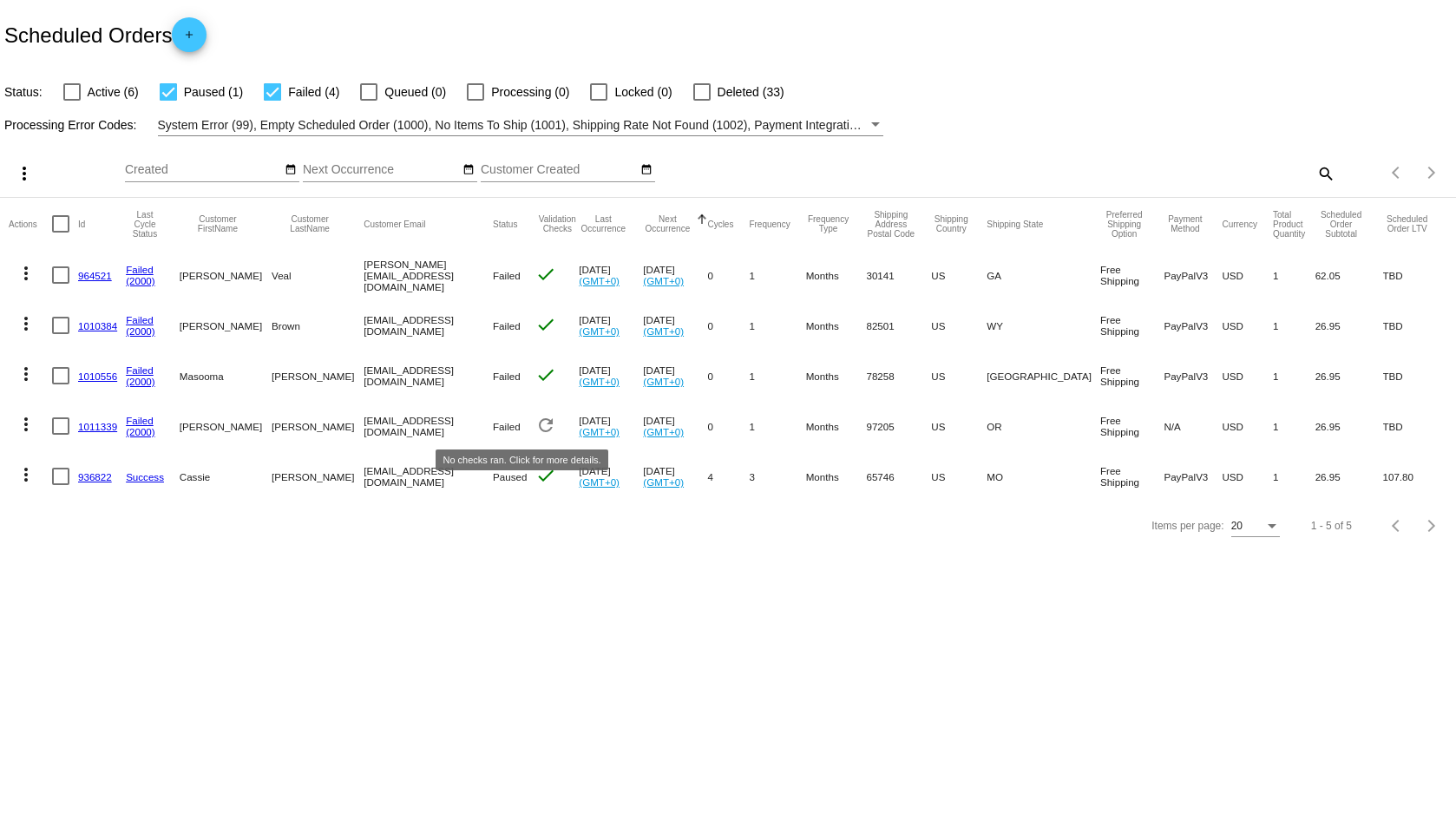
click at [535, 422] on mat-icon "refresh" at bounding box center [545, 426] width 21 height 21
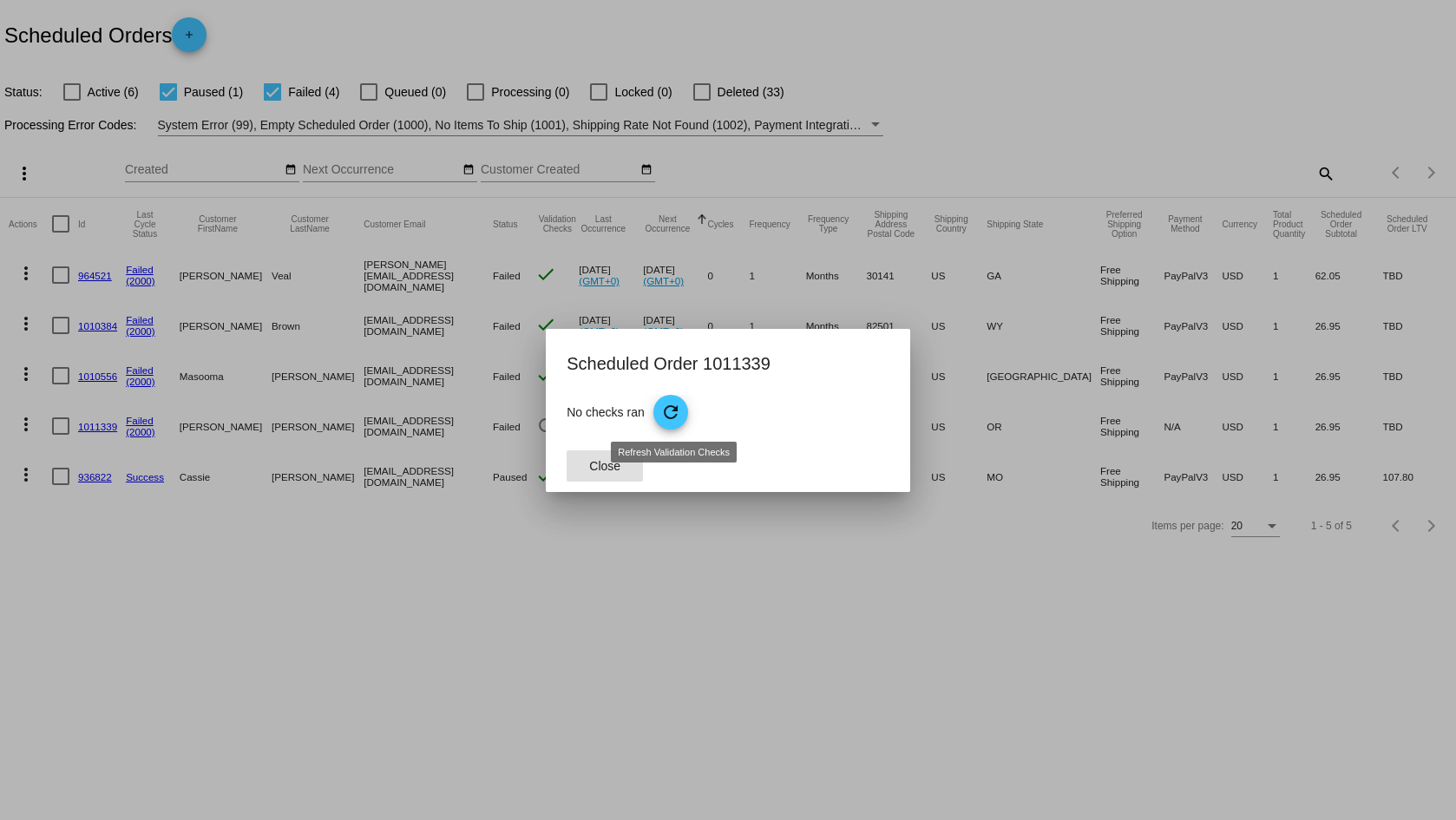
click at [690, 410] on span "refresh" at bounding box center [672, 412] width 37 height 37
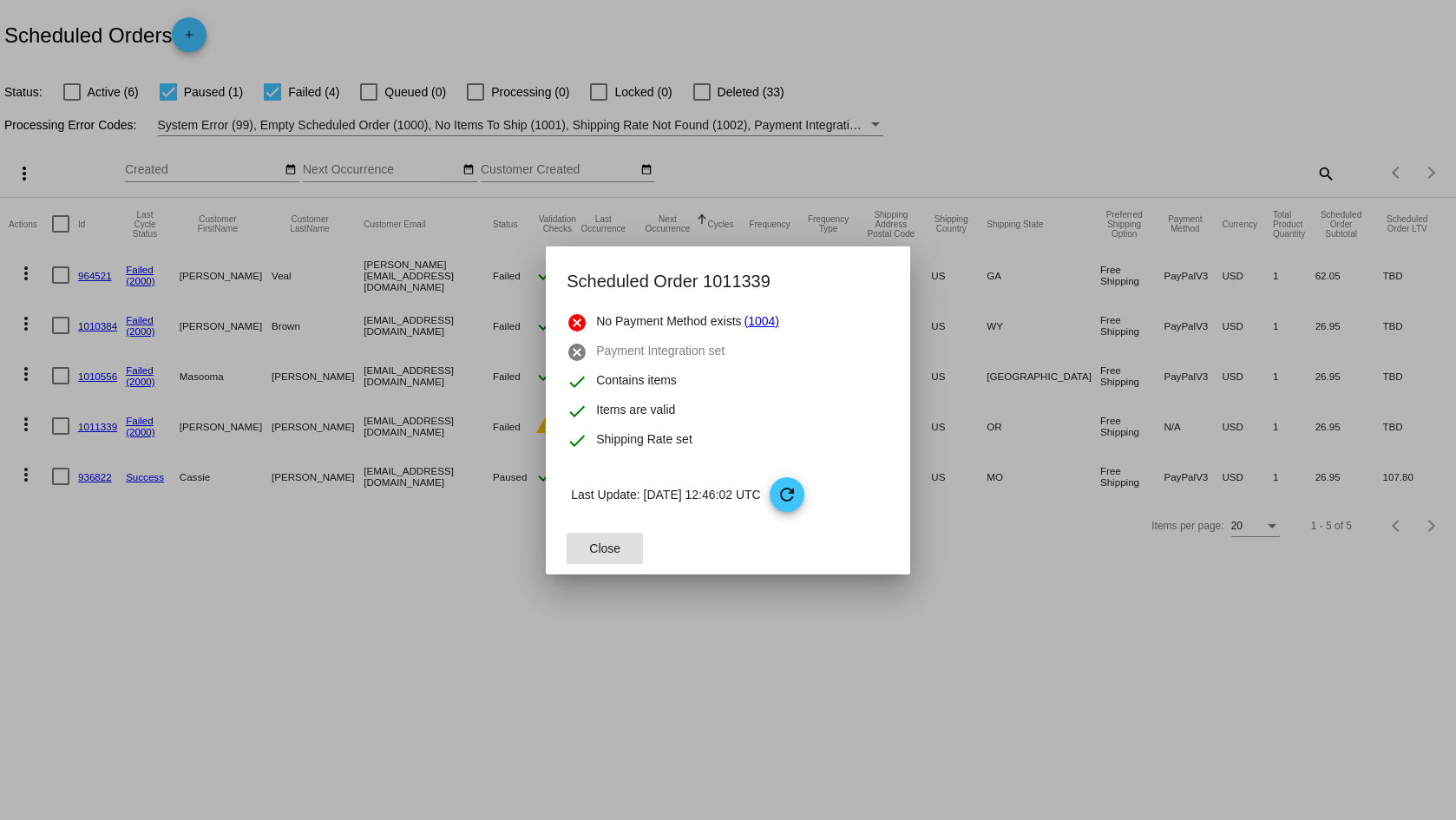
click at [611, 546] on span "Close" at bounding box center [605, 548] width 31 height 14
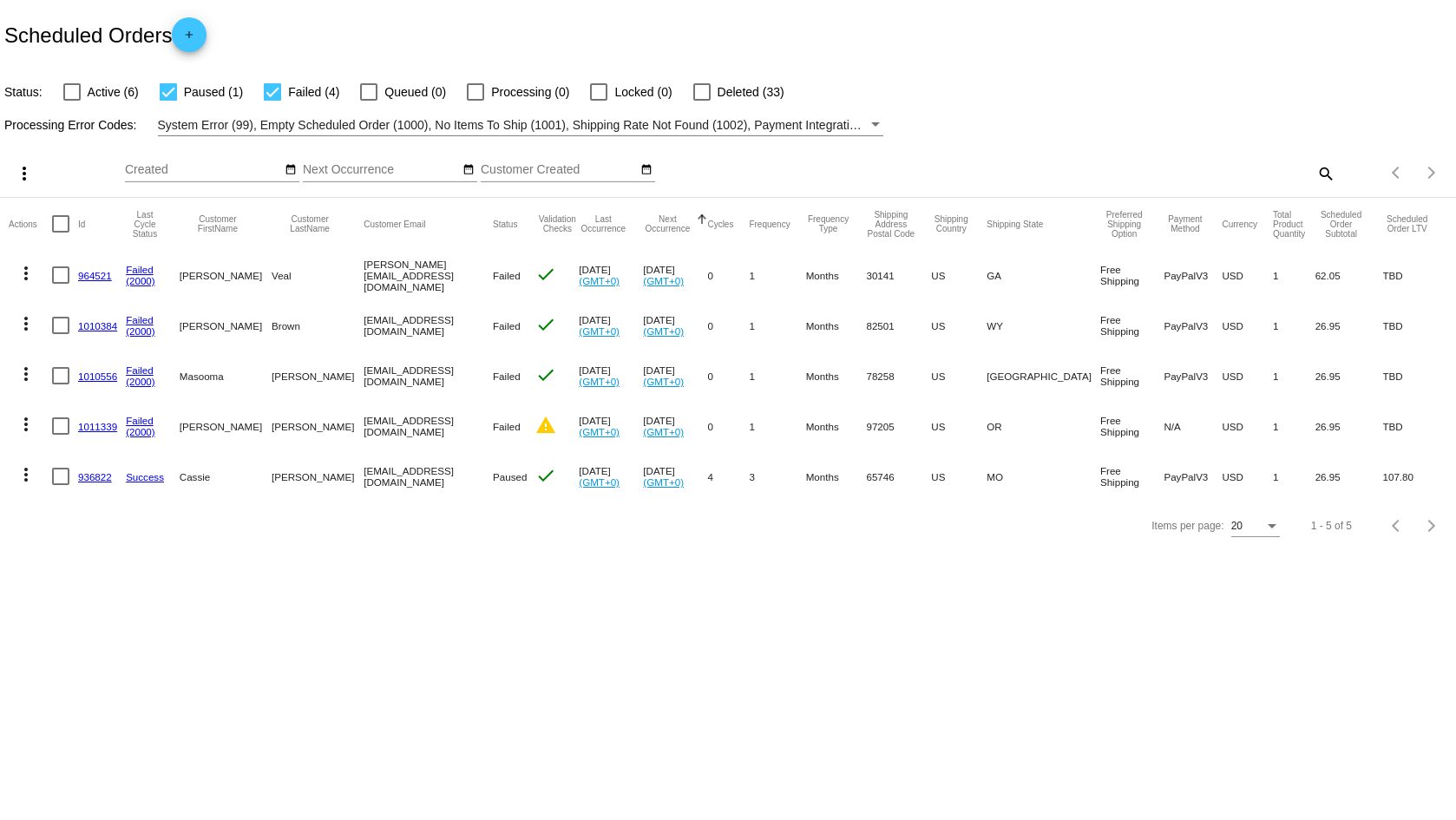
click at [619, 627] on body "Scheduled Orders add Status: Active (6) Paused (1) Failed (4) Queued (0) Proces…" at bounding box center [728, 410] width 1456 height 820
click at [516, 538] on div "Items per page: 20 1 - 5 of 5" at bounding box center [728, 527] width 1456 height 49
drag, startPoint x: 460, startPoint y: 378, endPoint x: 319, endPoint y: 377, distance: 141.0
click at [319, 377] on mat-row "more_vert 1010556 Failed (2000) [PERSON_NAME] [EMAIL_ADDRESS][DOMAIN_NAME] Fail…" at bounding box center [728, 376] width 1439 height 50
copy mat-row "[EMAIL_ADDRESS][DOMAIN_NAME]"
